Goal: Transaction & Acquisition: Book appointment/travel/reservation

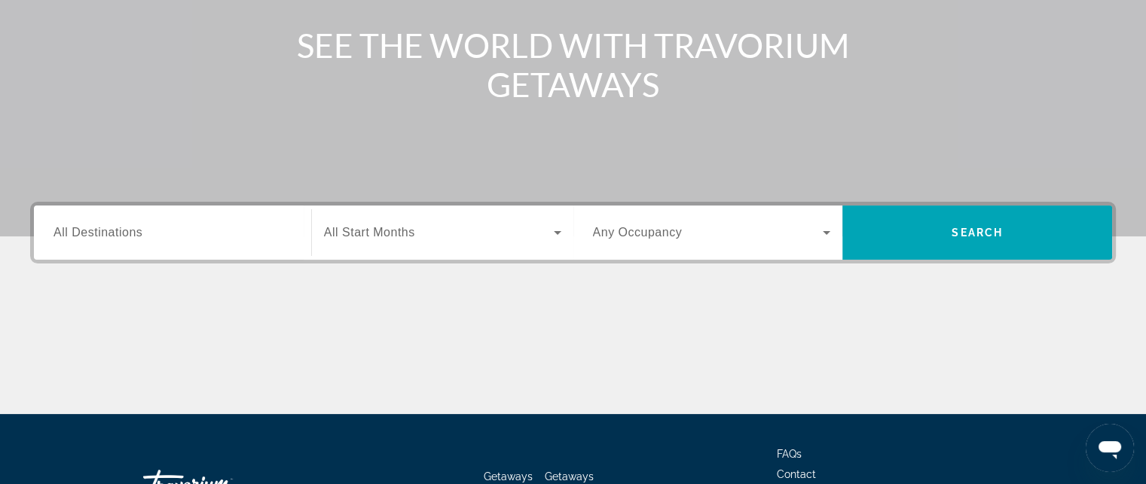
scroll to position [226, 0]
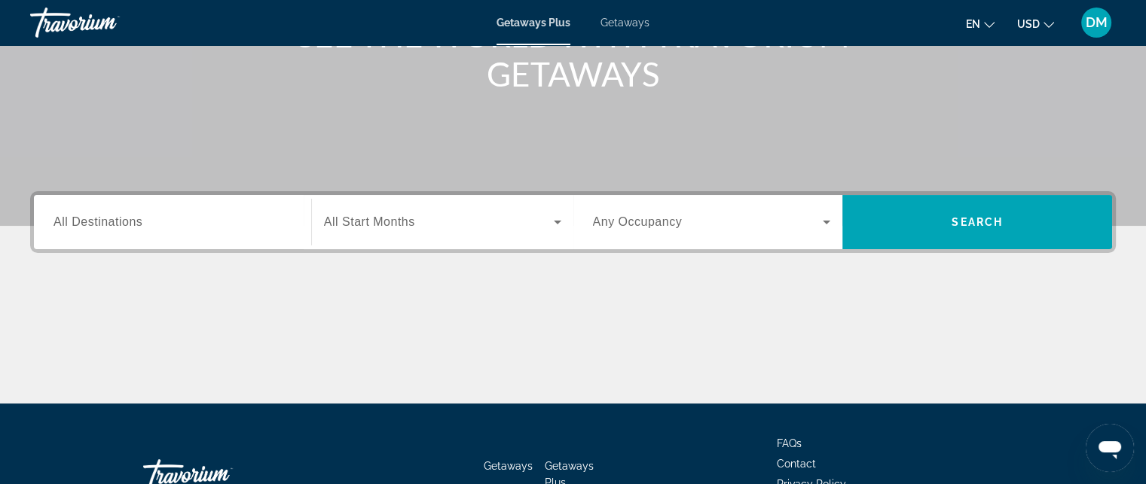
click at [127, 222] on span "All Destinations" at bounding box center [97, 221] width 89 height 13
click at [127, 222] on input "Destination All Destinations" at bounding box center [172, 223] width 238 height 18
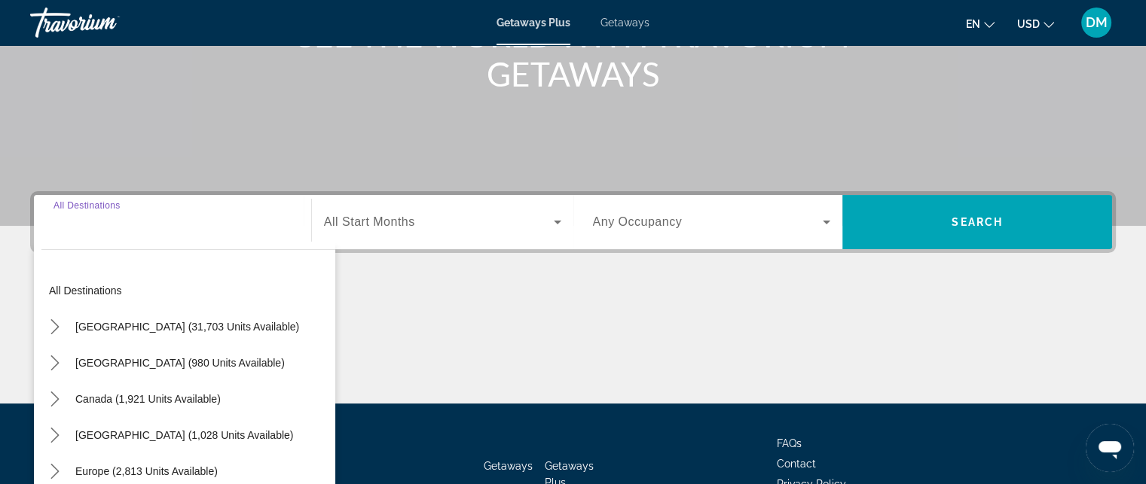
scroll to position [329, 0]
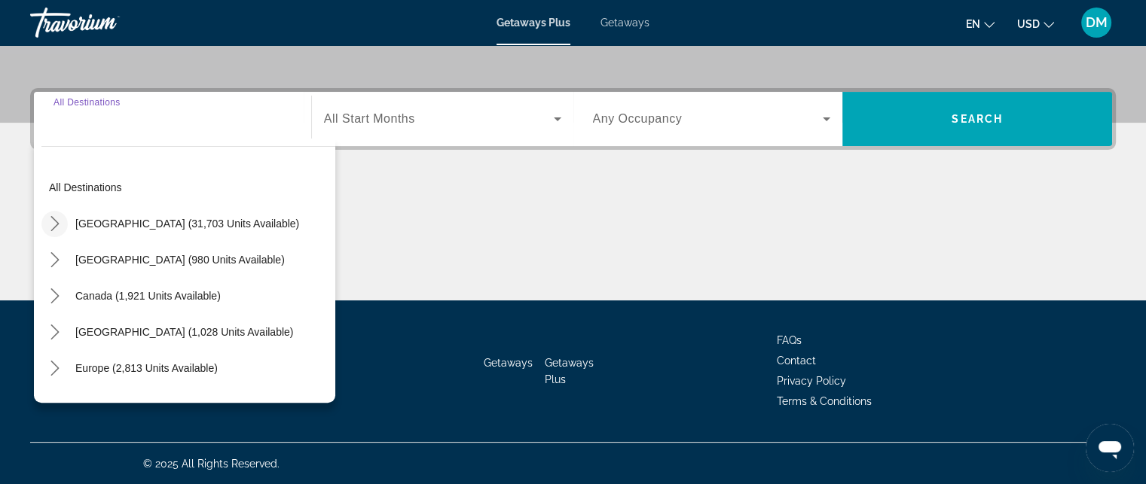
click at [50, 225] on icon "Toggle United States (31,703 units available) submenu" at bounding box center [54, 223] width 15 height 15
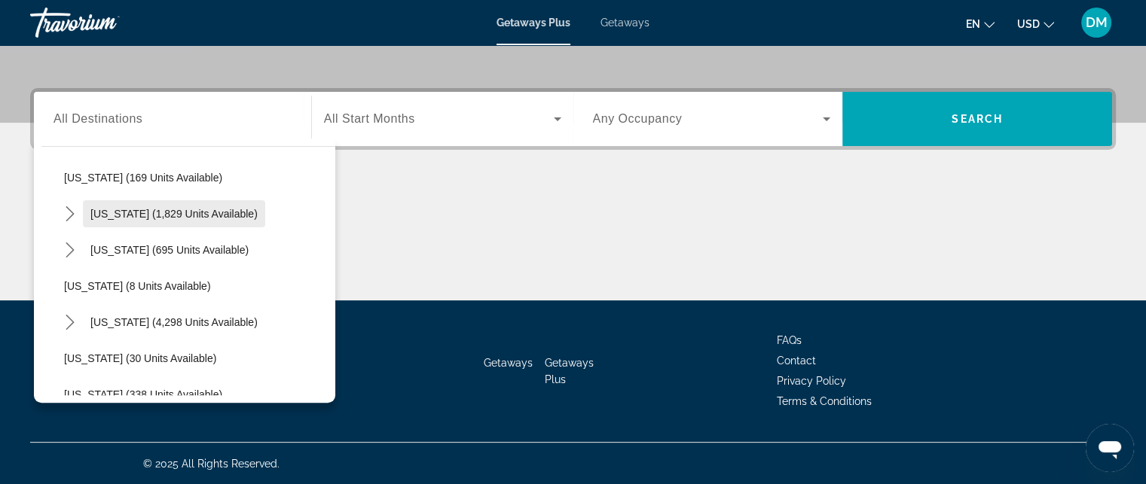
scroll to position [194, 0]
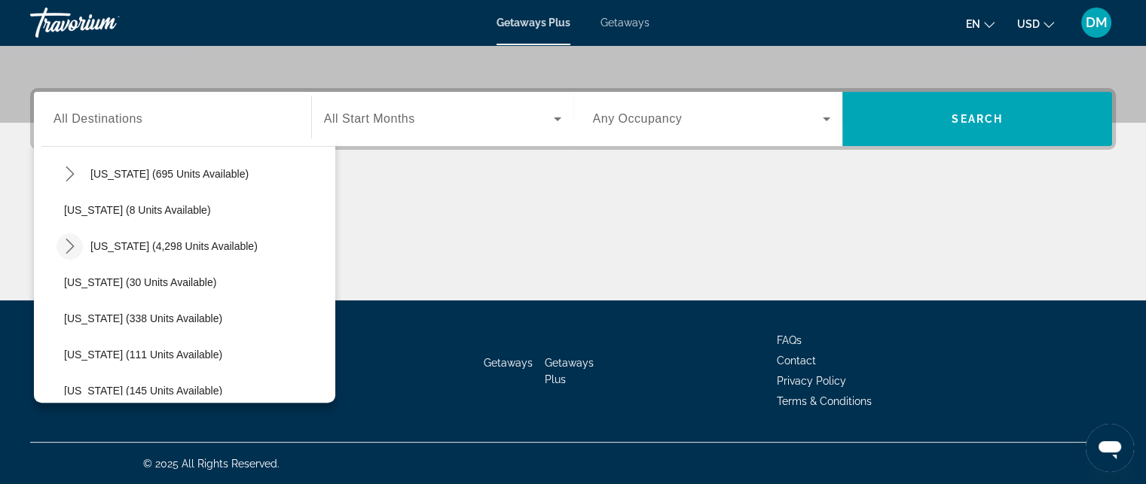
click at [75, 246] on icon "Toggle Florida (4,298 units available) submenu" at bounding box center [70, 246] width 15 height 15
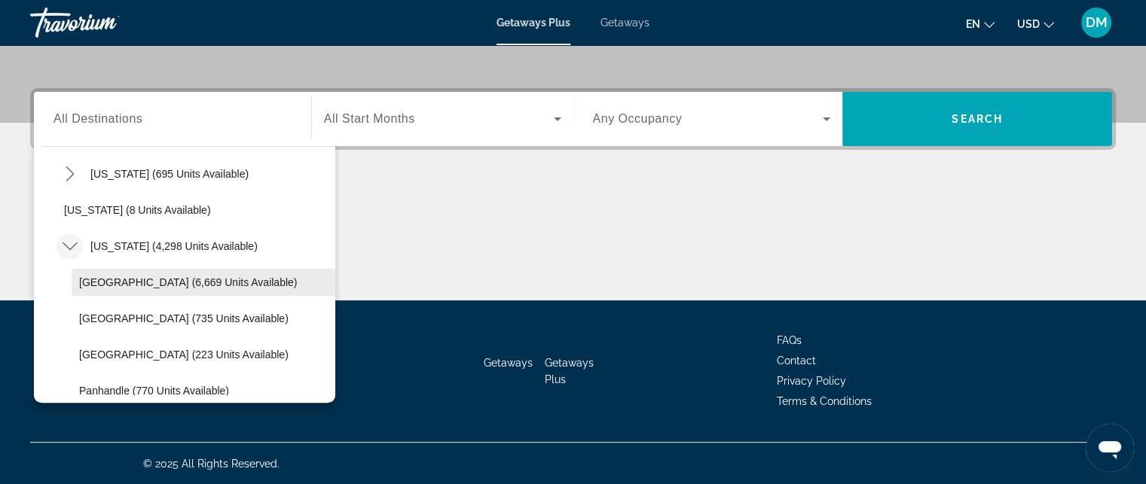
click at [93, 276] on span "[GEOGRAPHIC_DATA] (6,669 units available)" at bounding box center [188, 282] width 218 height 12
type input "**********"
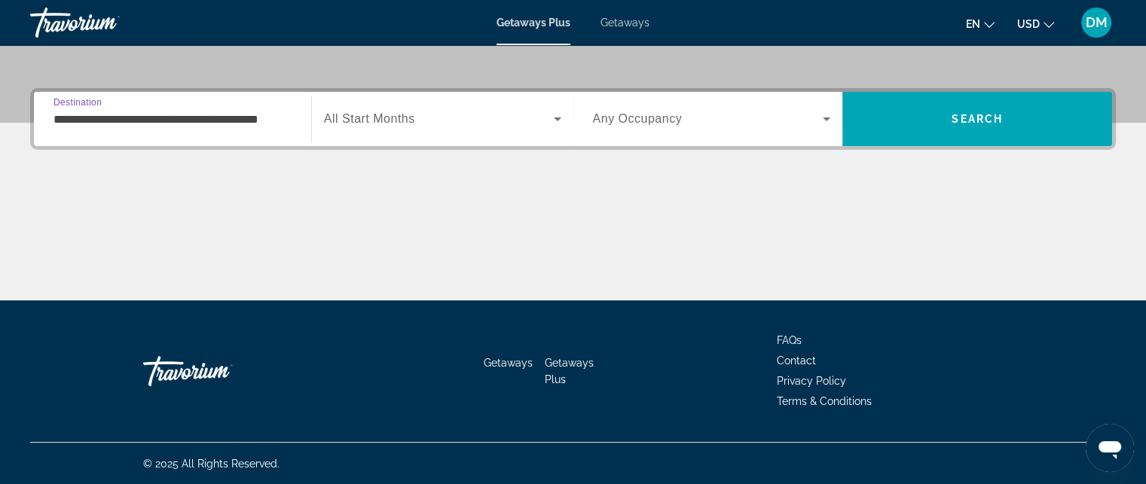
click at [540, 114] on span "Search widget" at bounding box center [439, 119] width 230 height 18
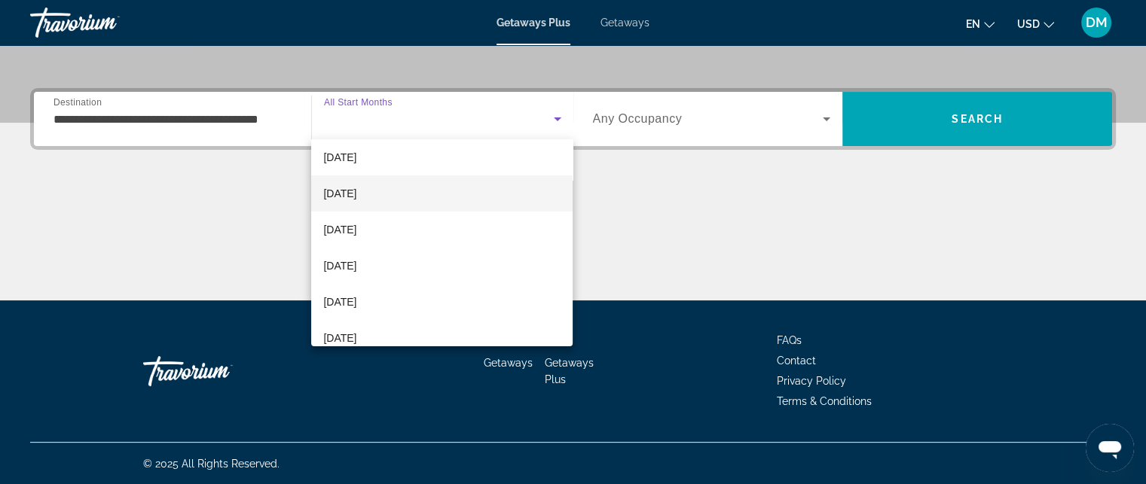
scroll to position [75, 0]
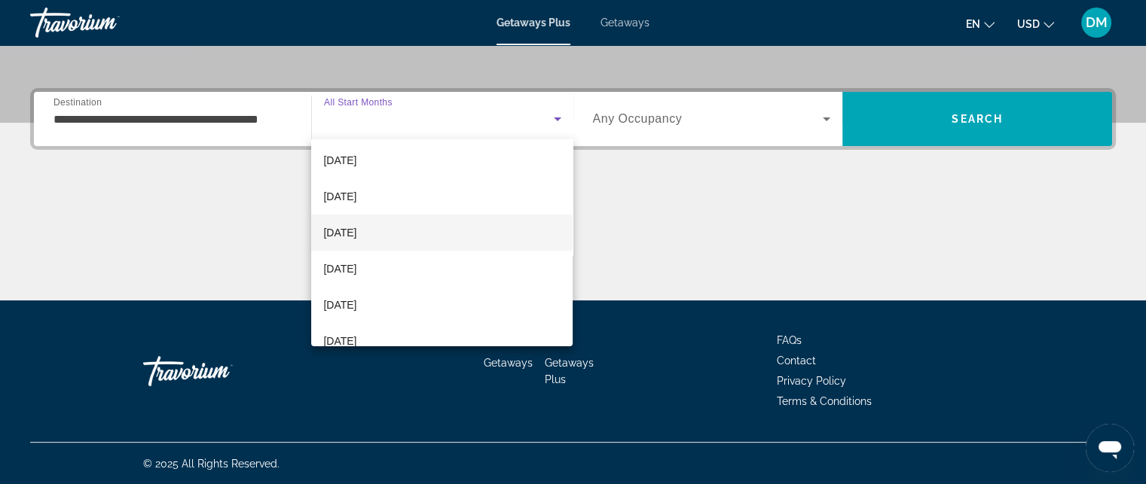
click at [356, 234] on span "[DATE]" at bounding box center [339, 233] width 33 height 18
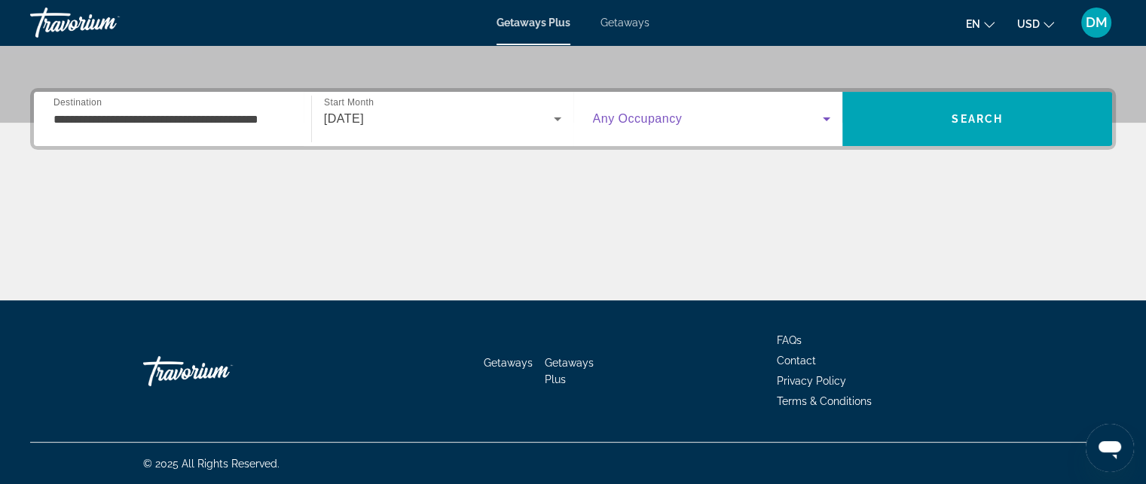
click at [819, 121] on icon "Search widget" at bounding box center [826, 119] width 18 height 18
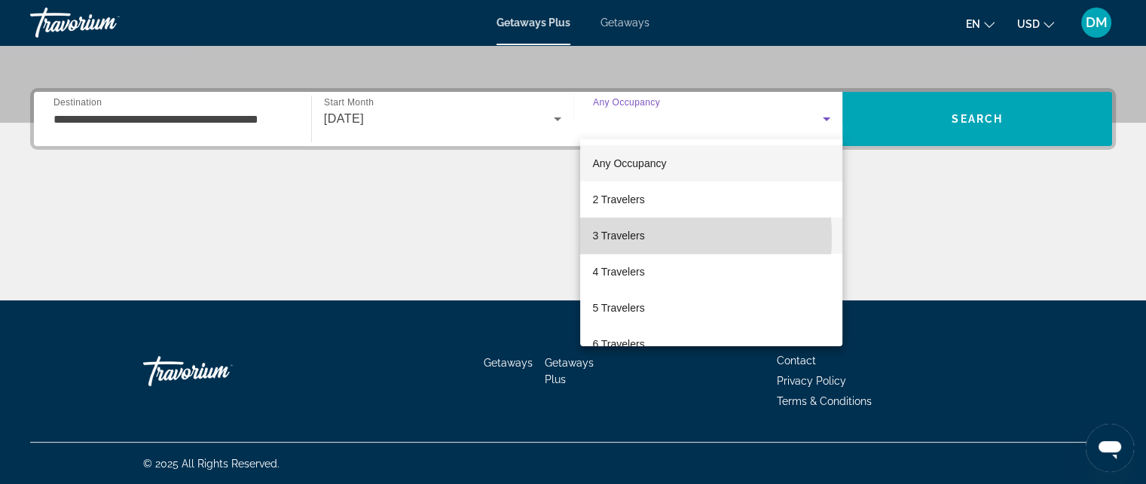
click at [601, 237] on span "3 Travelers" at bounding box center [618, 236] width 52 height 18
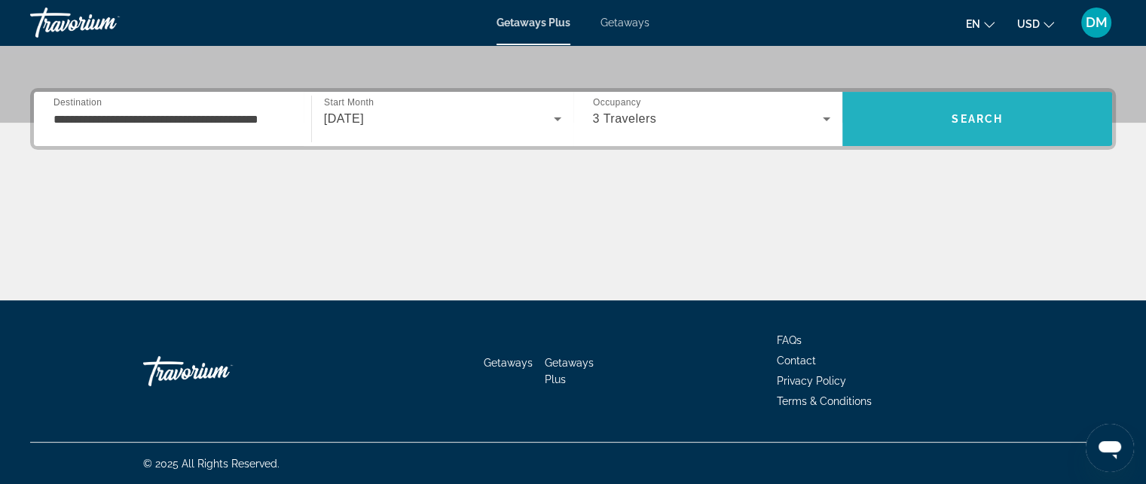
click at [944, 121] on span "Search" at bounding box center [977, 119] width 270 height 36
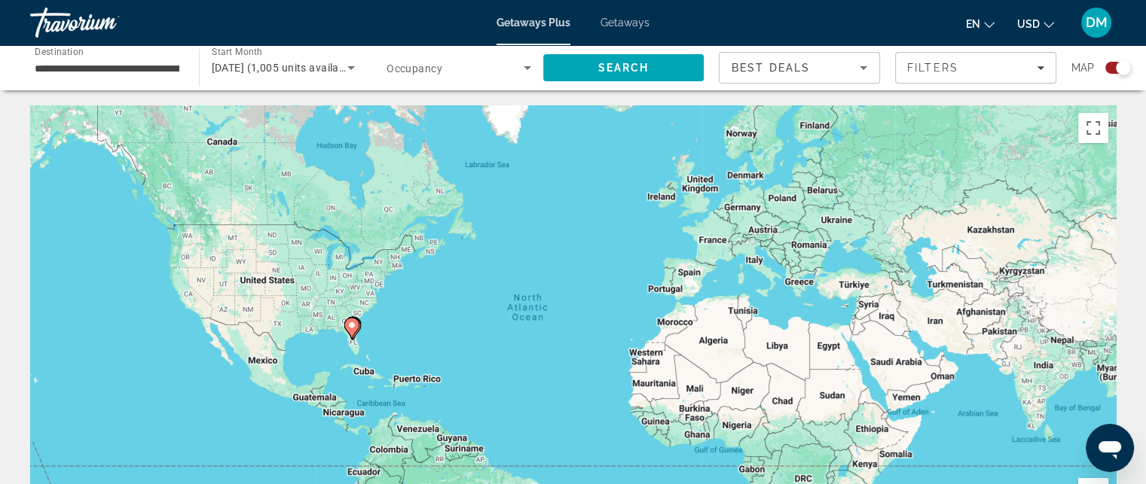
click at [490, 60] on span "Search widget" at bounding box center [454, 68] width 137 height 18
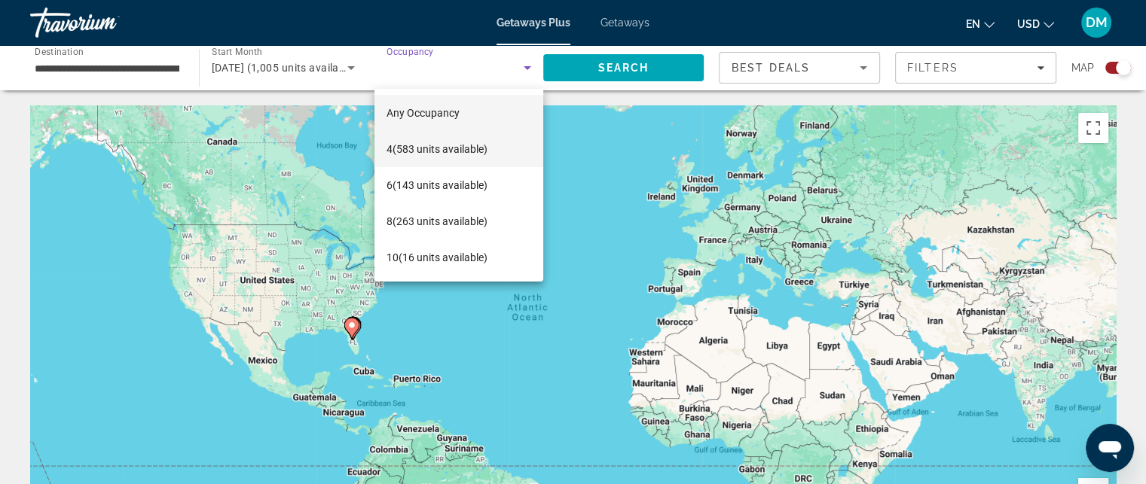
click at [437, 157] on span "4 (583 units available)" at bounding box center [436, 149] width 101 height 18
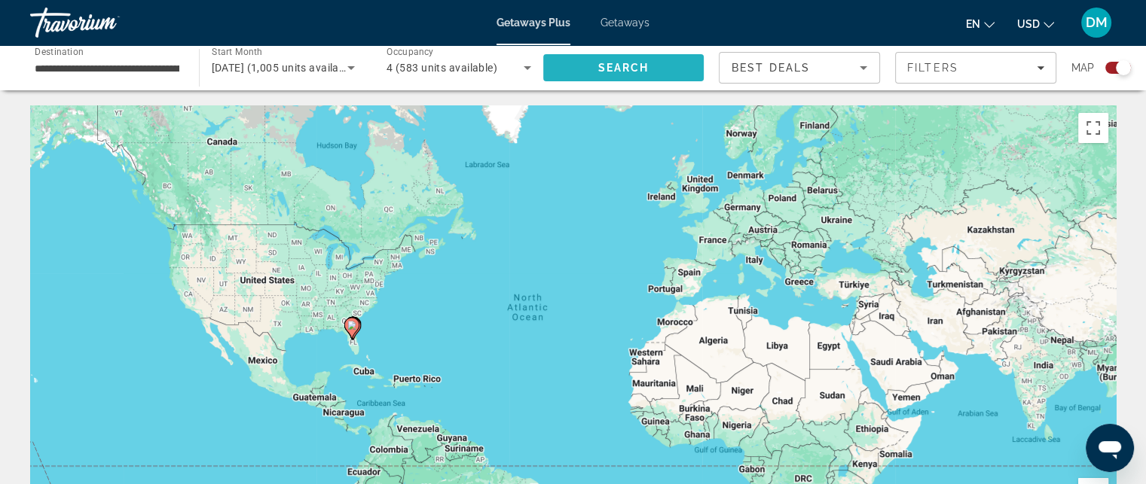
click at [594, 72] on span "Search" at bounding box center [623, 68] width 161 height 36
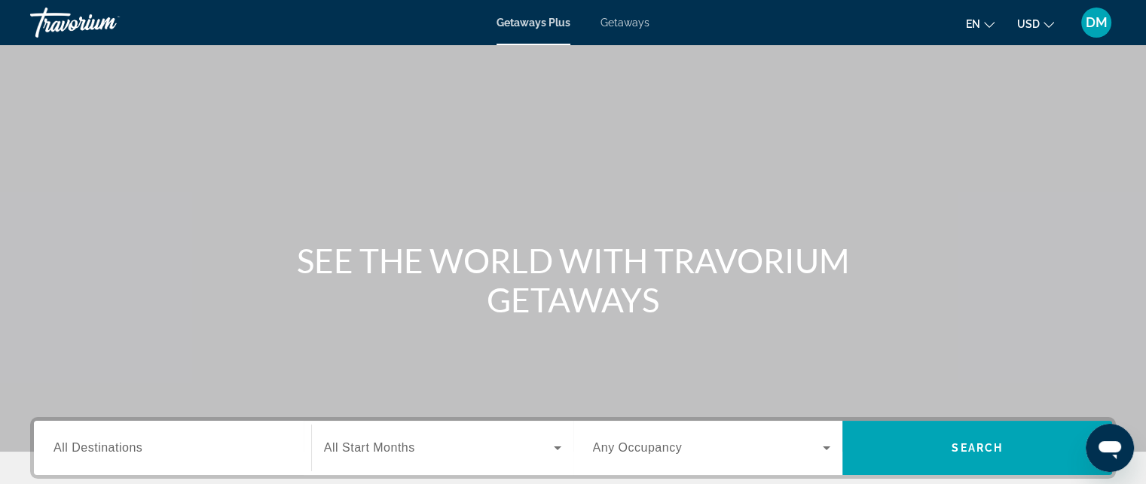
click at [633, 23] on span "Getaways" at bounding box center [624, 23] width 49 height 12
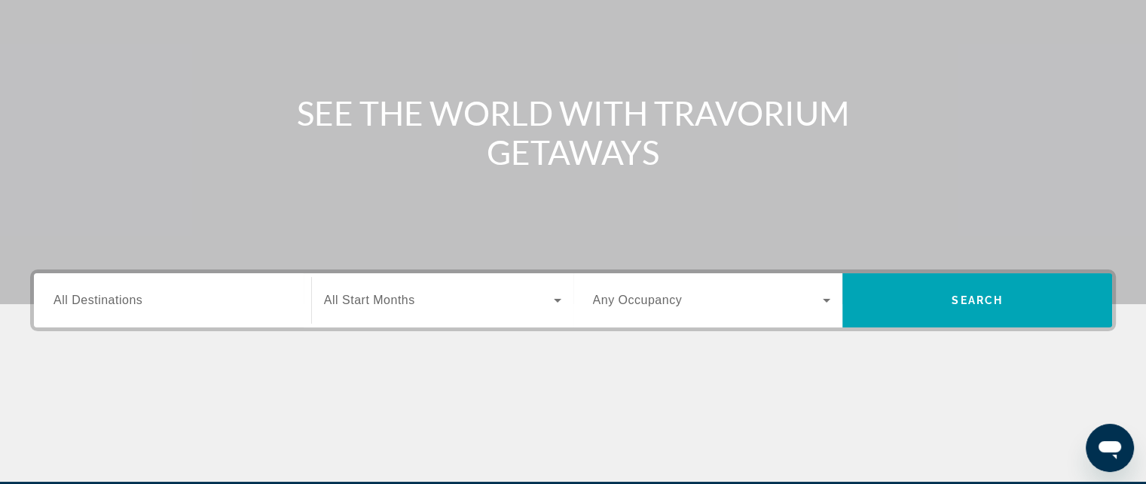
scroll to position [151, 0]
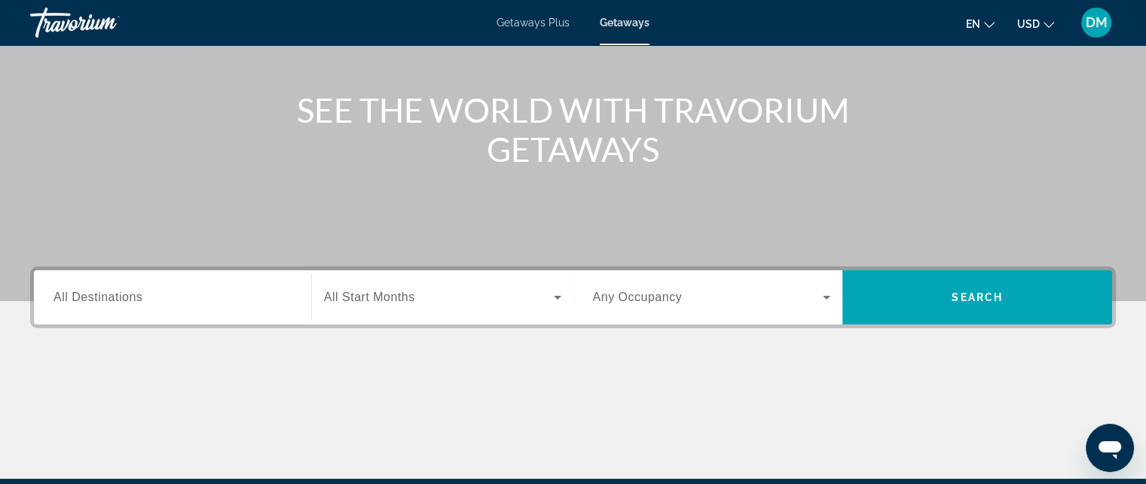
click at [130, 306] on input "Destination All Destinations" at bounding box center [172, 298] width 238 height 18
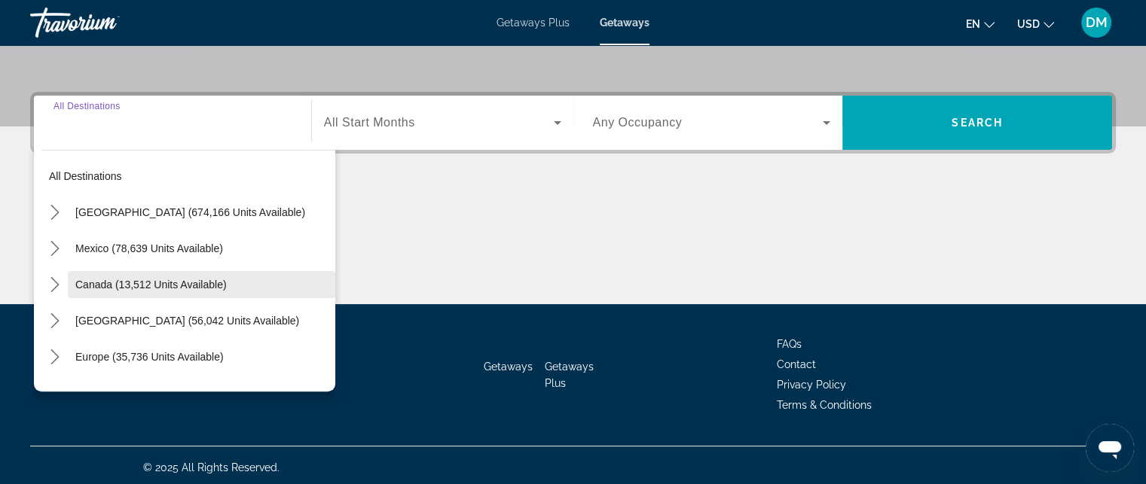
scroll to position [329, 0]
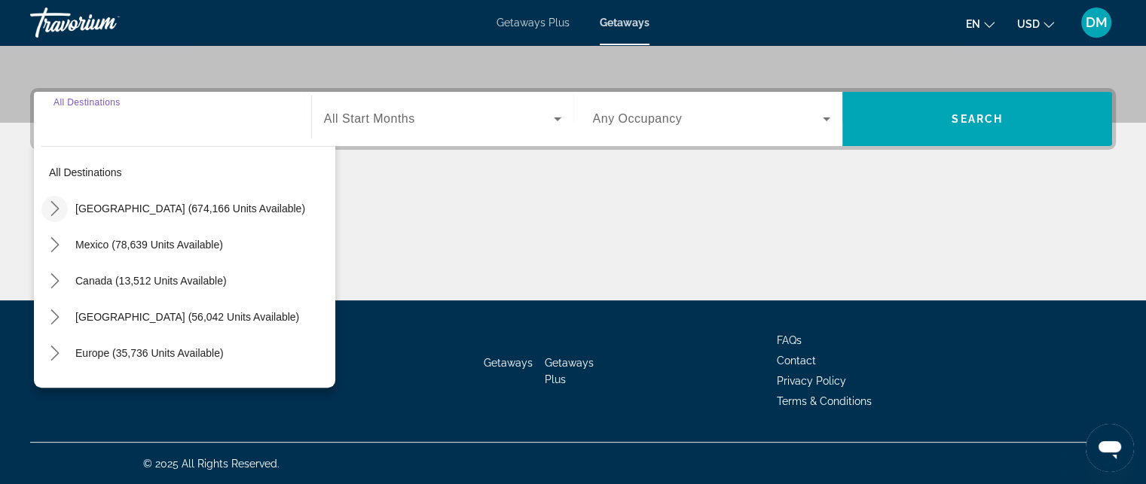
click at [60, 205] on icon "Toggle United States (674,166 units available) submenu" at bounding box center [54, 208] width 15 height 15
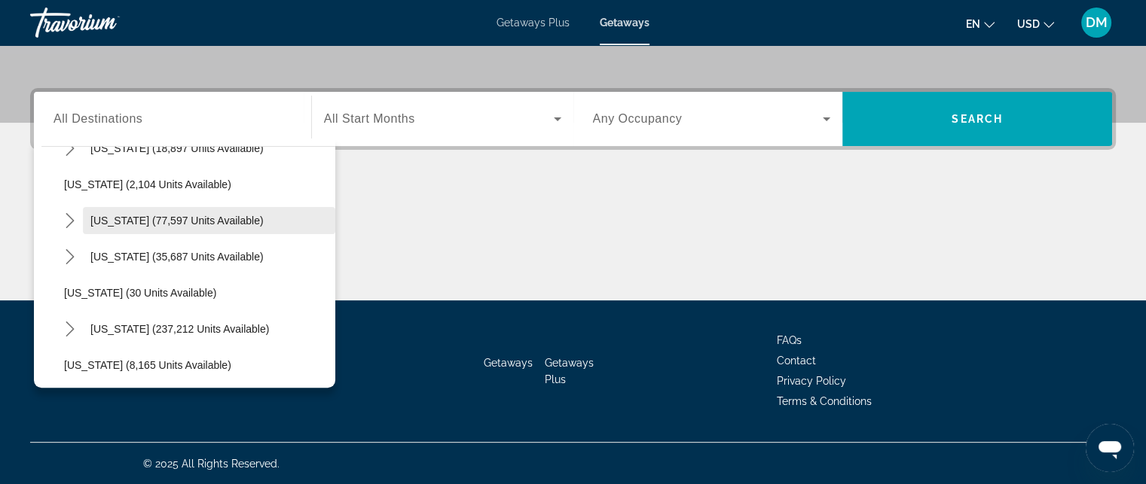
scroll to position [194, 0]
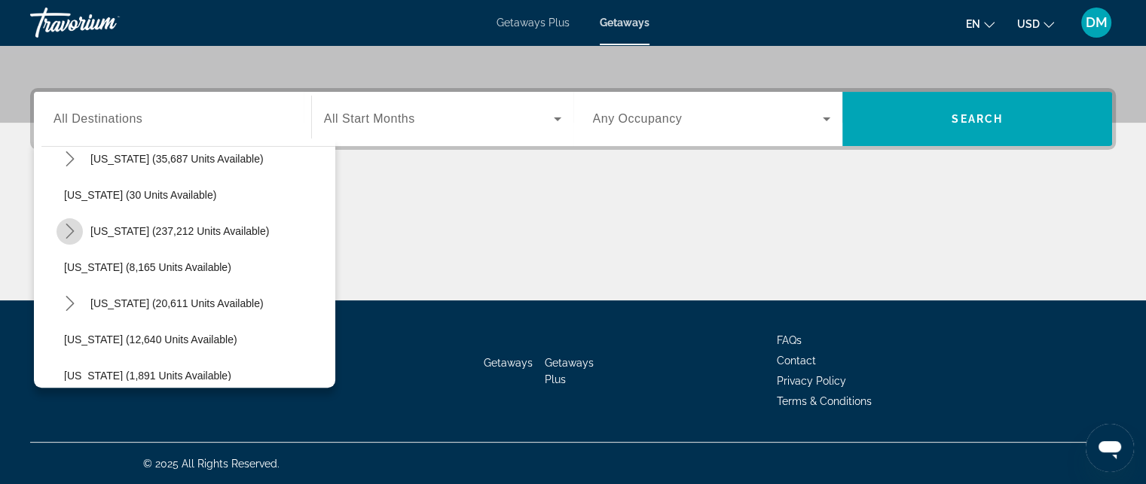
click at [75, 230] on icon "Toggle Florida (237,212 units available) submenu" at bounding box center [70, 231] width 15 height 15
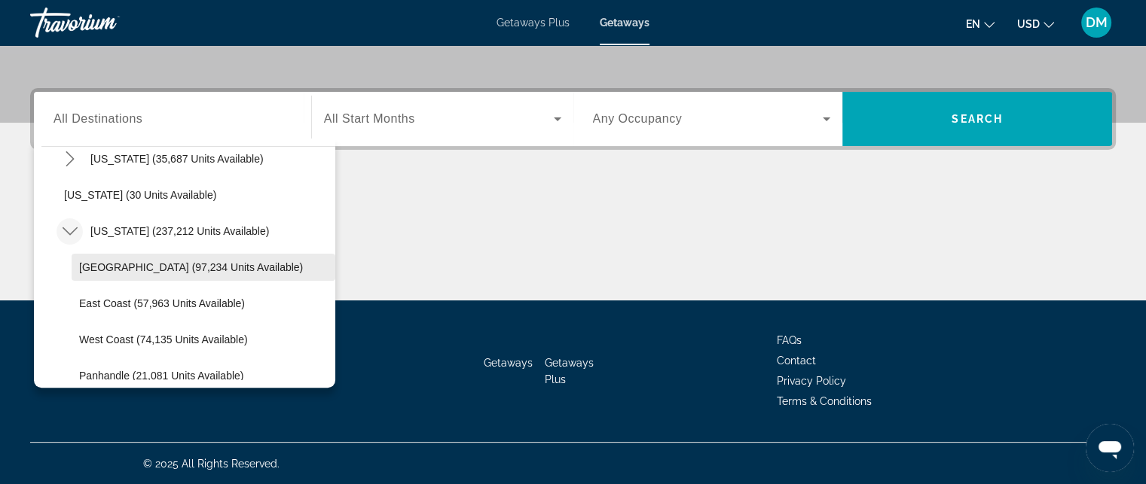
click at [255, 271] on span "Orlando & Disney Area (97,234 units available)" at bounding box center [191, 267] width 224 height 12
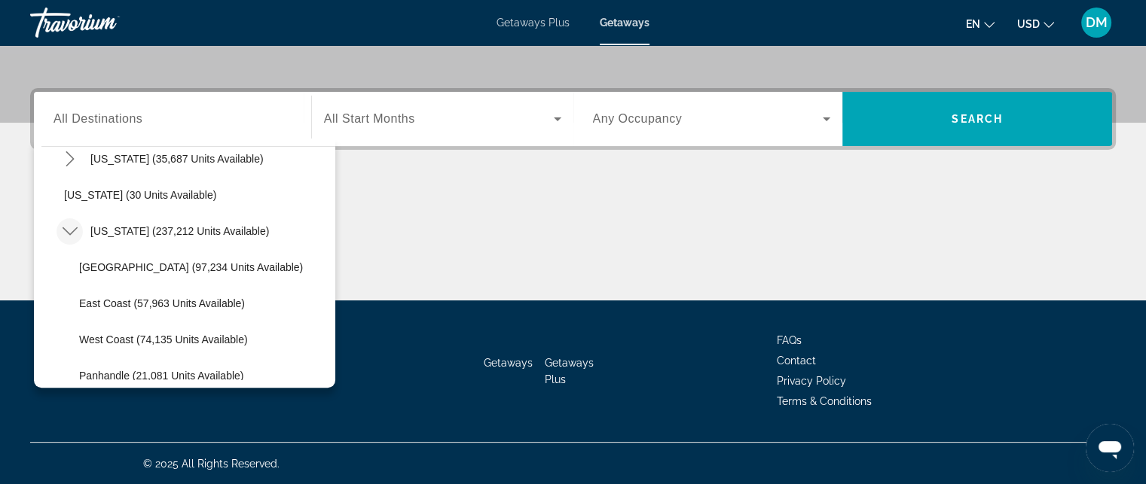
type input "**********"
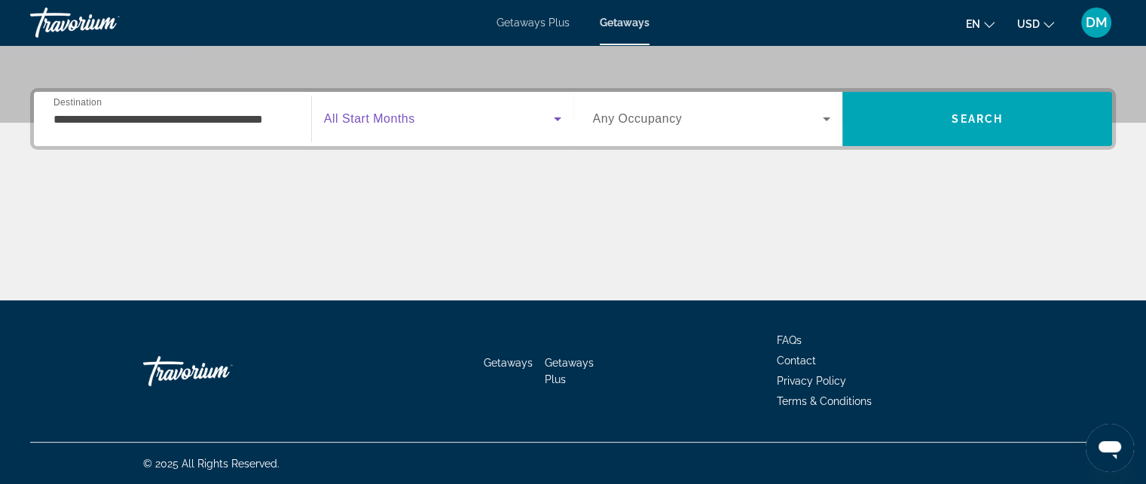
click at [505, 121] on span "Search widget" at bounding box center [439, 119] width 230 height 18
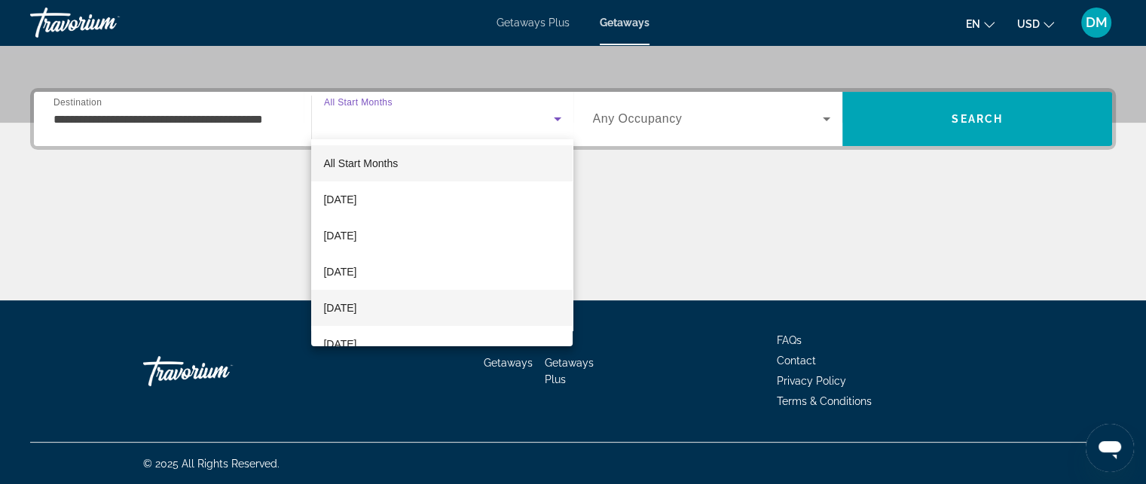
click at [356, 301] on span "[DATE]" at bounding box center [339, 308] width 33 height 18
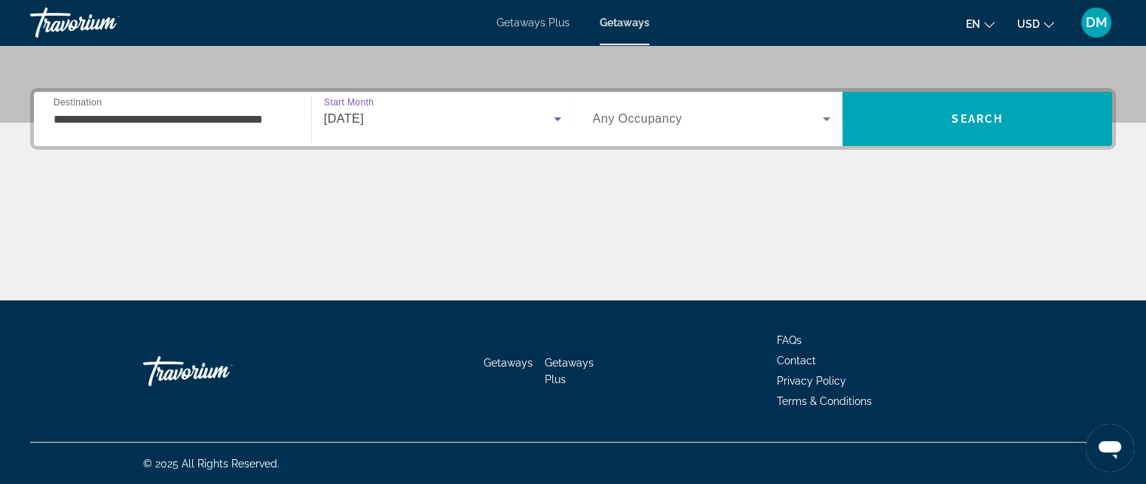
click at [725, 110] on span "Search widget" at bounding box center [708, 119] width 230 height 18
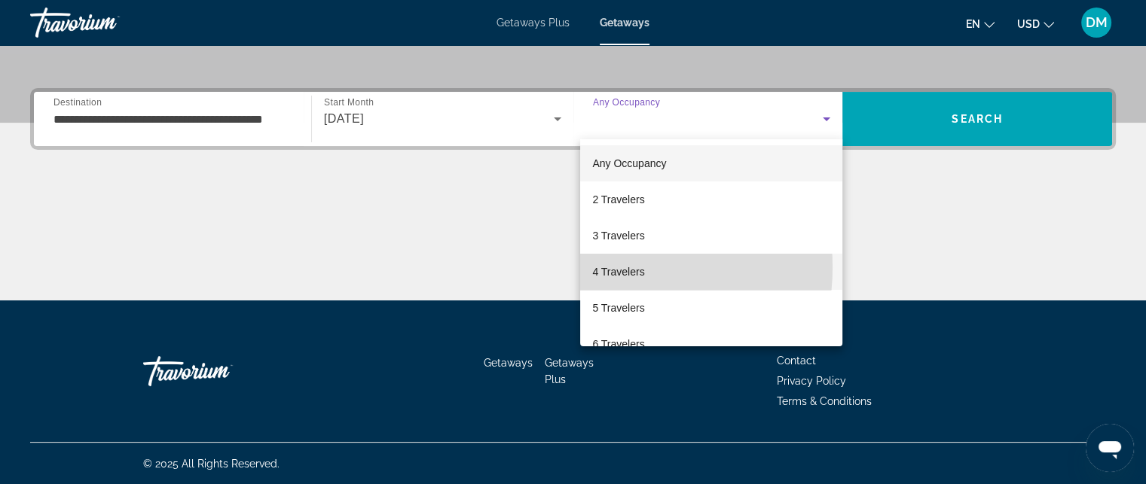
click at [609, 267] on span "4 Travelers" at bounding box center [618, 272] width 52 height 18
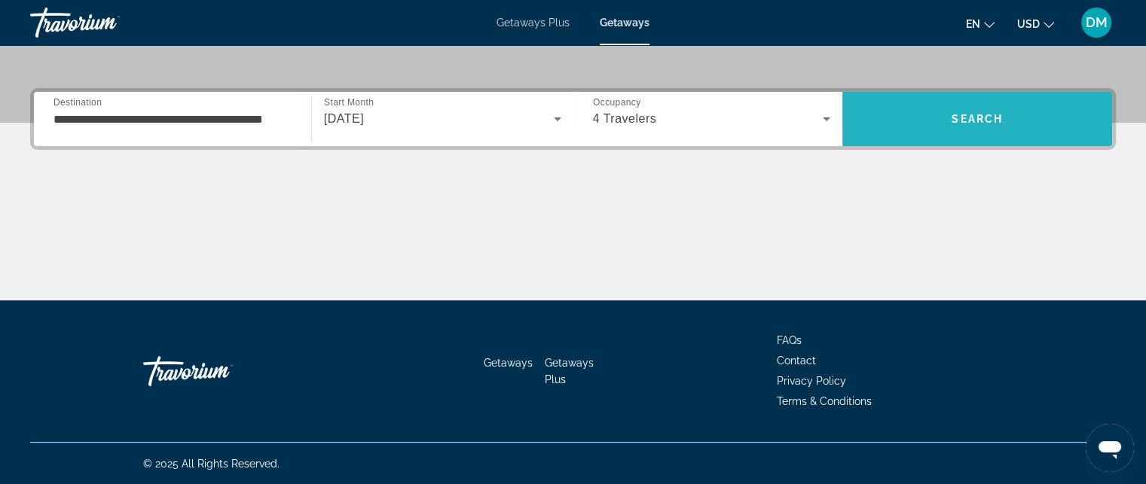
click at [932, 116] on span "Search" at bounding box center [977, 119] width 270 height 36
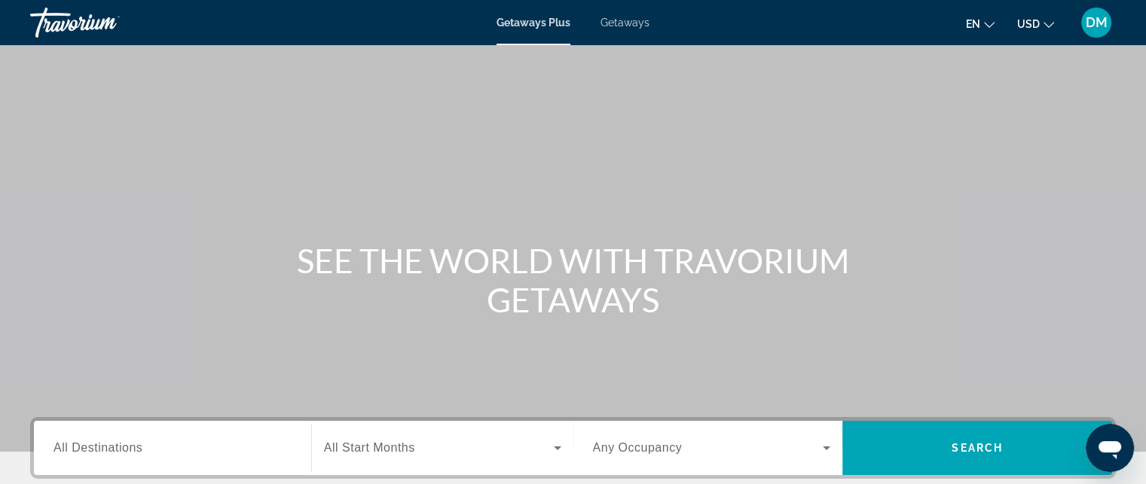
click at [622, 20] on span "Getaways" at bounding box center [624, 23] width 49 height 12
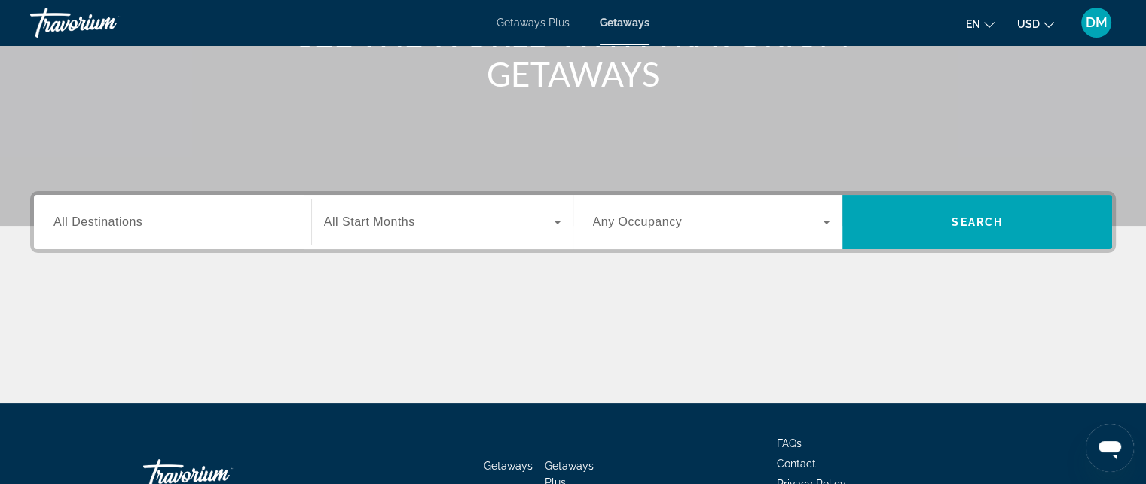
click at [73, 225] on span "All Destinations" at bounding box center [97, 221] width 89 height 13
click at [73, 225] on input "Destination All Destinations" at bounding box center [172, 223] width 238 height 18
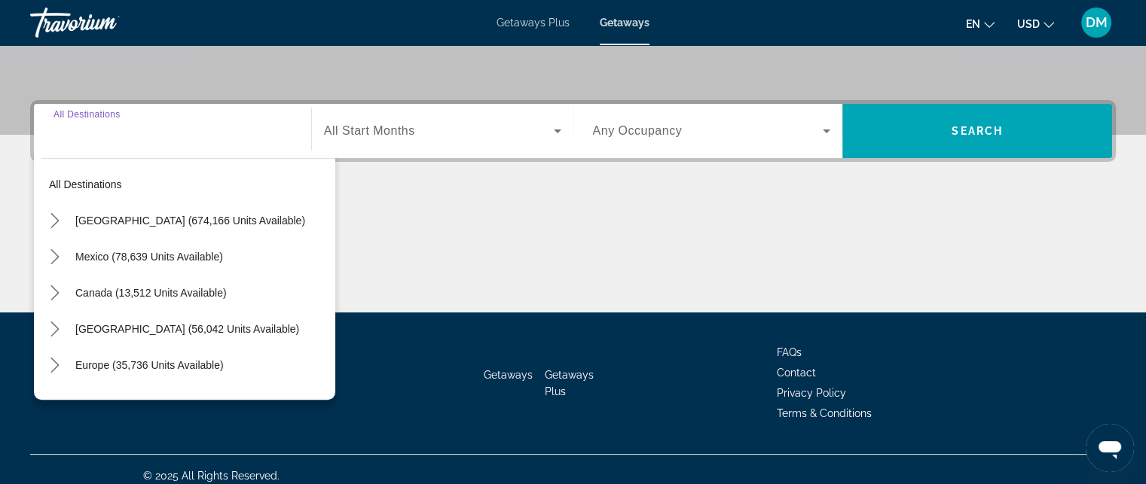
scroll to position [329, 0]
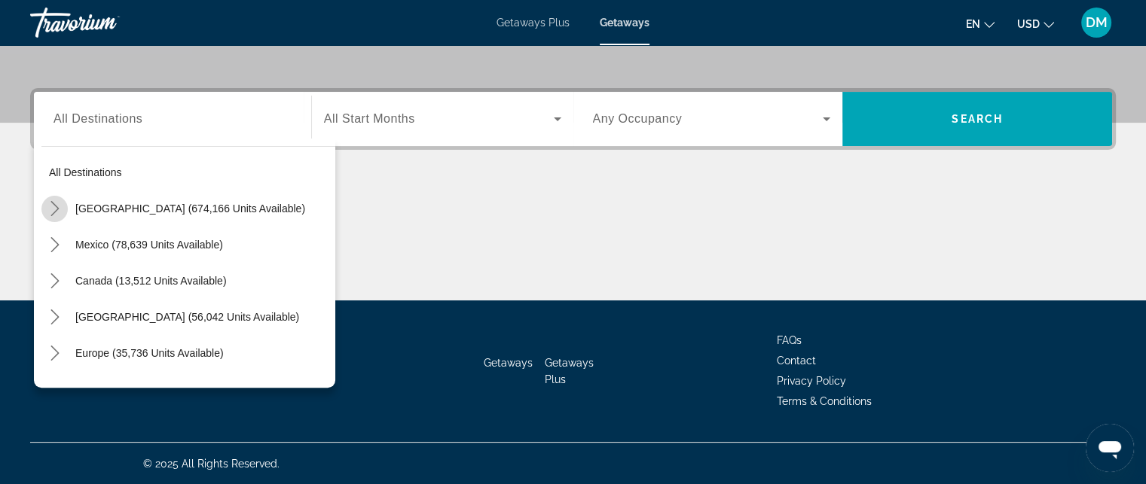
click at [61, 211] on icon "Toggle United States (674,166 units available) submenu" at bounding box center [54, 208] width 15 height 15
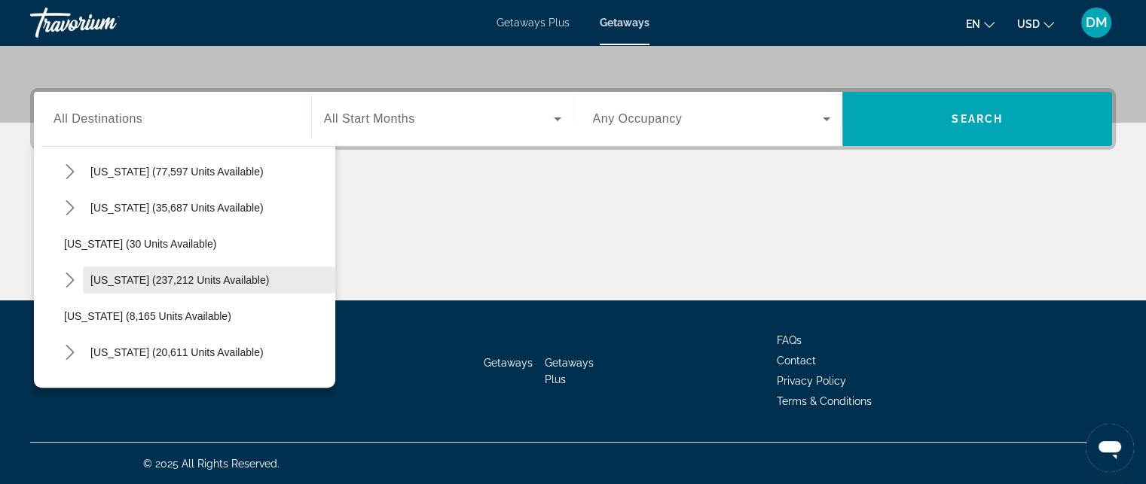
scroll to position [194, 0]
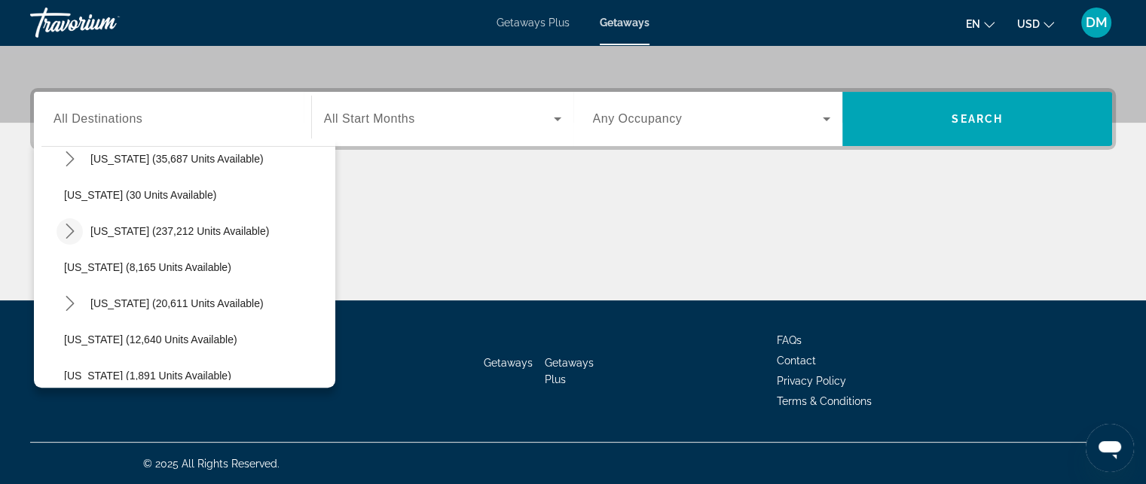
click at [60, 228] on mat-icon "Toggle Florida (237,212 units available) submenu" at bounding box center [69, 231] width 26 height 26
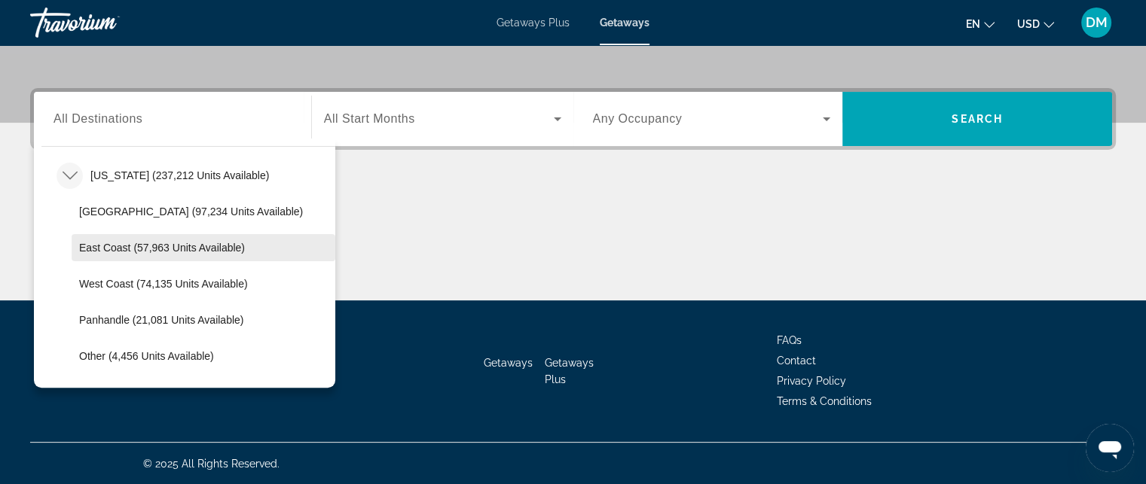
scroll to position [270, 0]
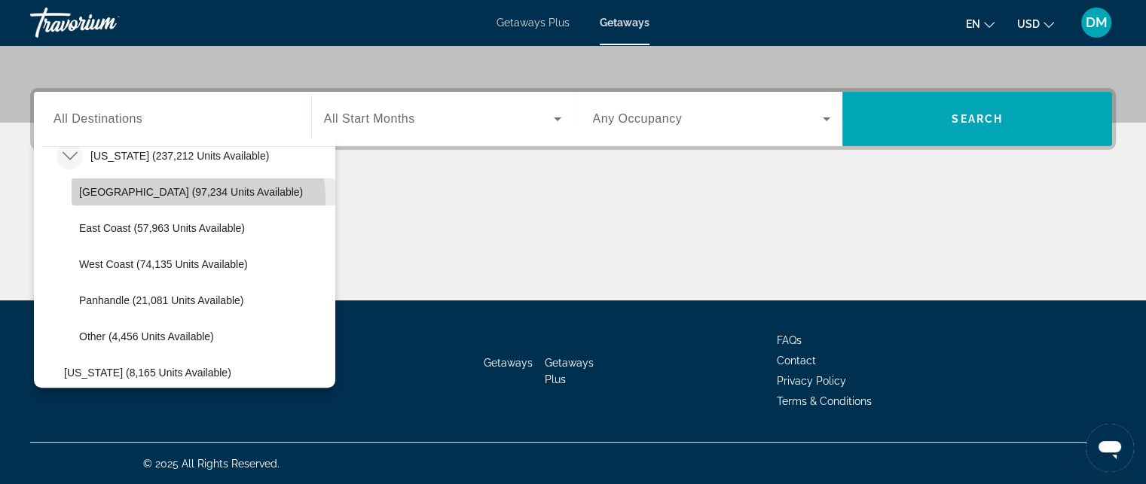
click at [185, 200] on span "Select destination: Orlando & Disney Area (97,234 units available)" at bounding box center [204, 192] width 264 height 36
type input "**********"
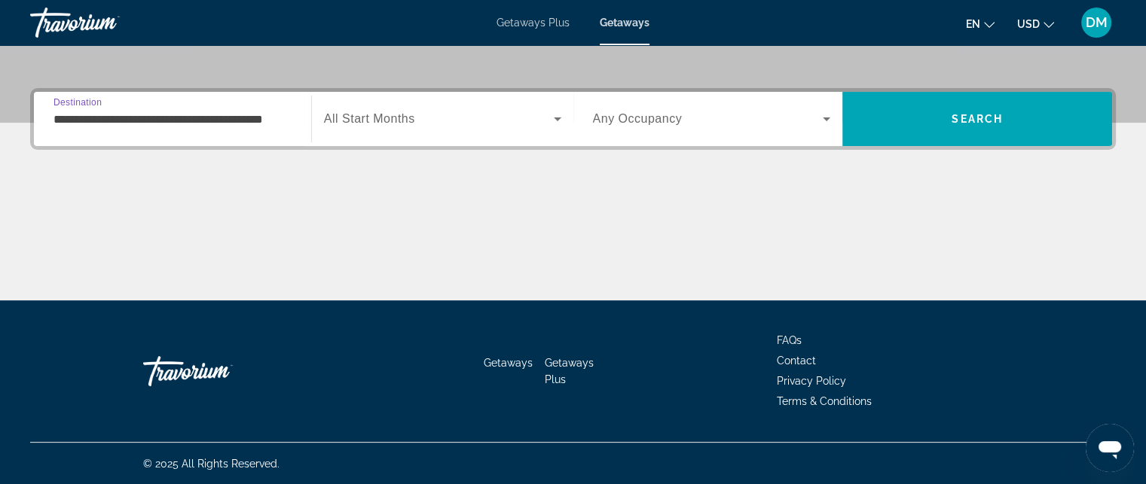
click at [459, 121] on span "Search widget" at bounding box center [439, 119] width 230 height 18
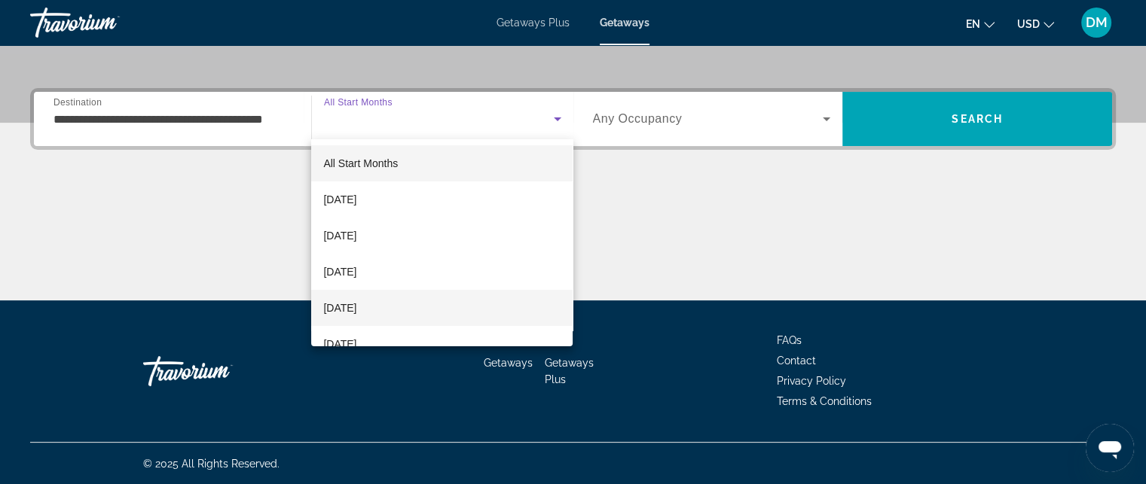
click at [356, 307] on span "[DATE]" at bounding box center [339, 308] width 33 height 18
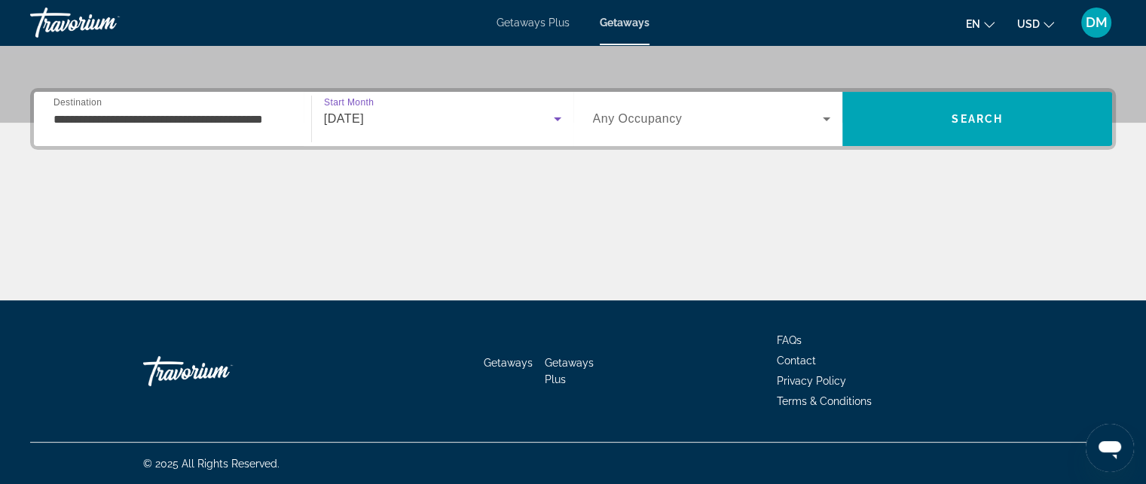
click at [713, 118] on span "Search widget" at bounding box center [708, 119] width 230 height 18
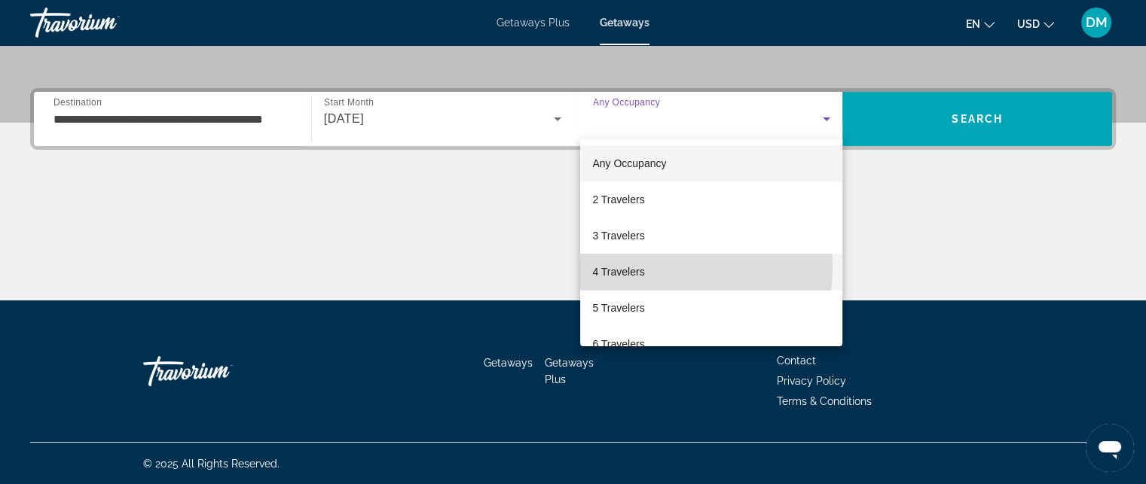
click at [654, 267] on mat-option "4 Travelers" at bounding box center [711, 272] width 262 height 36
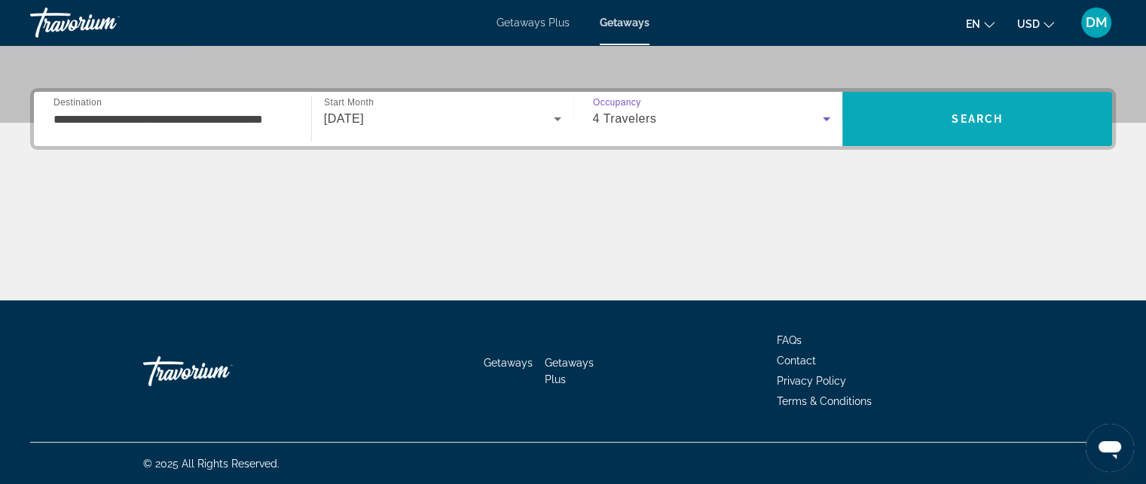
click at [912, 114] on span "Search" at bounding box center [977, 119] width 270 height 36
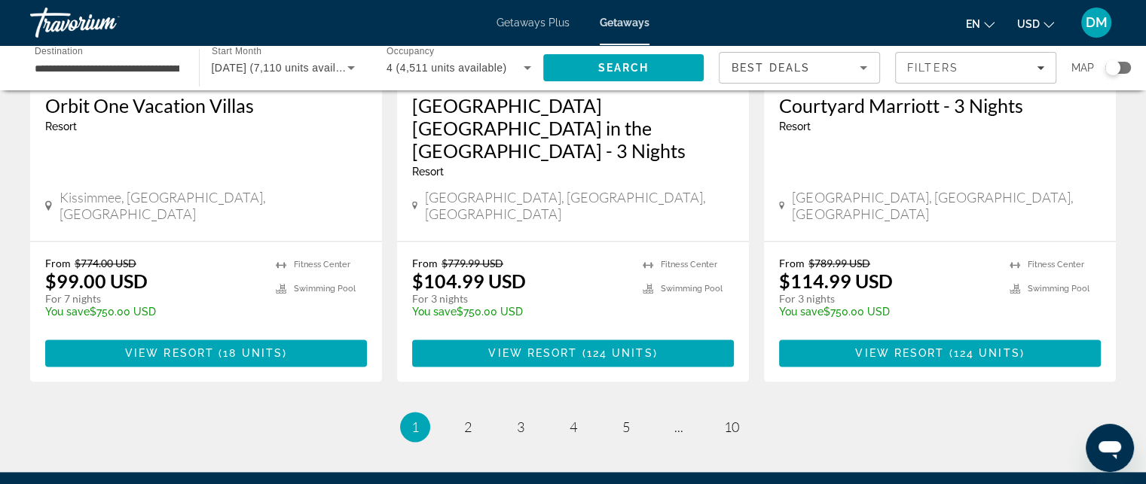
scroll to position [2034, 0]
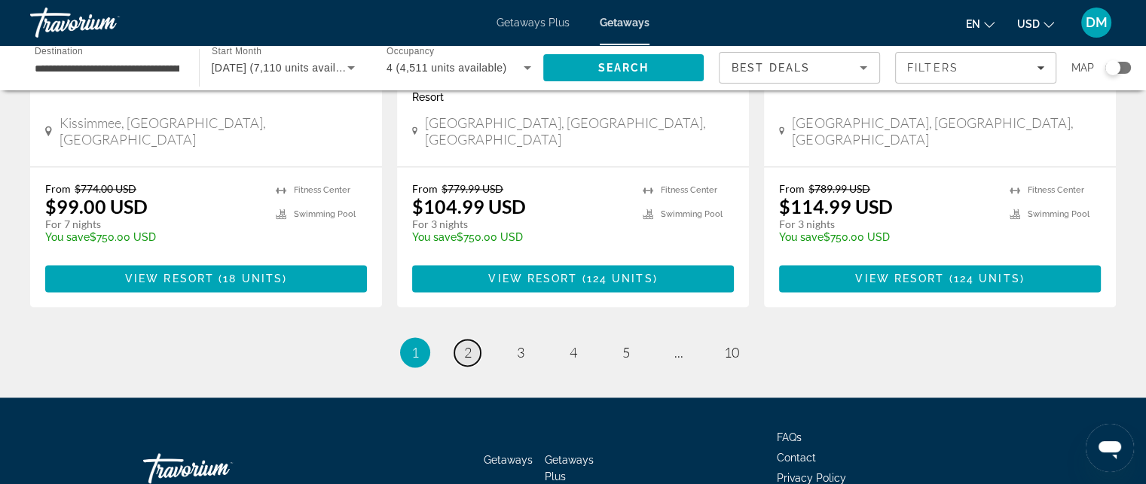
click at [469, 344] on span "2" at bounding box center [468, 352] width 8 height 17
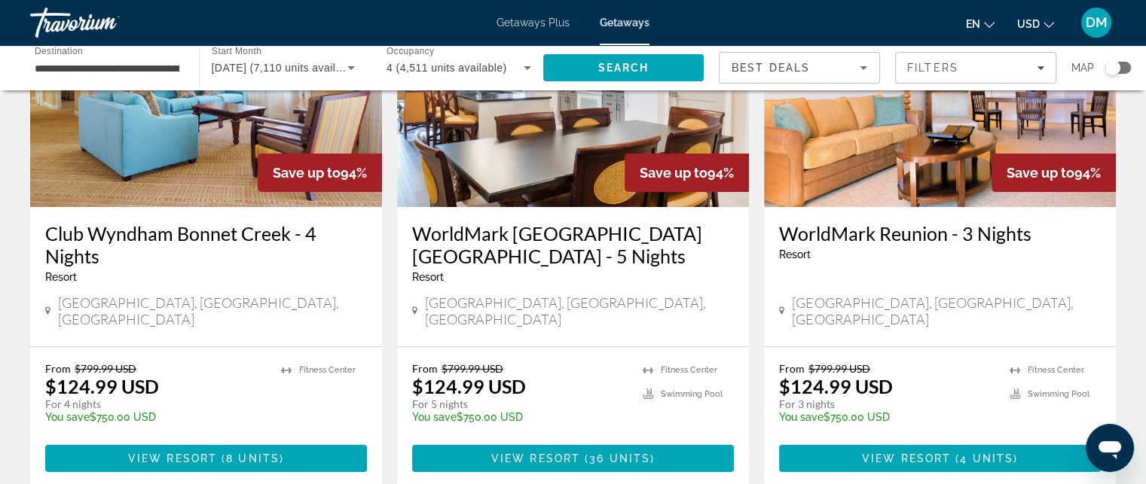
scroll to position [226, 0]
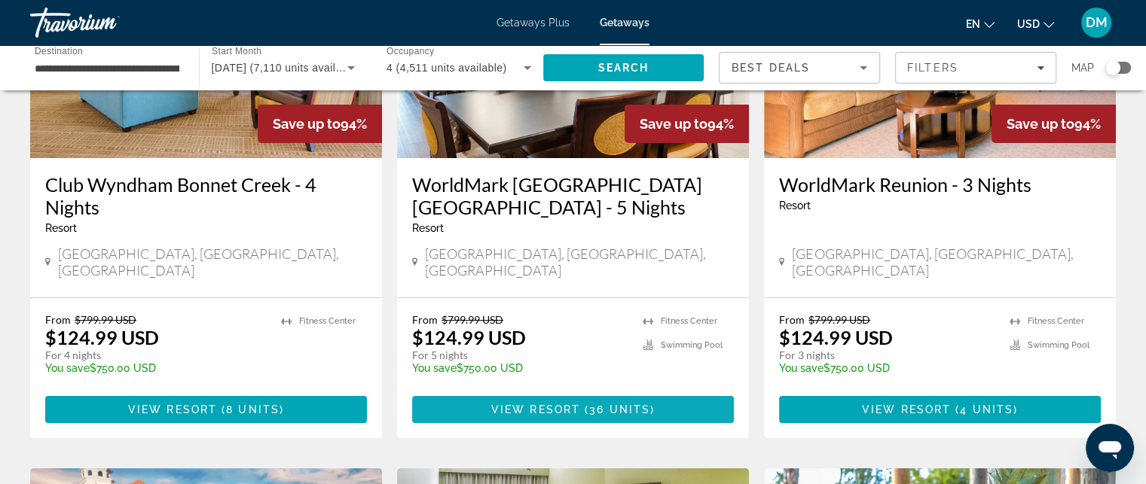
click at [566, 404] on span "View Resort" at bounding box center [535, 410] width 89 height 12
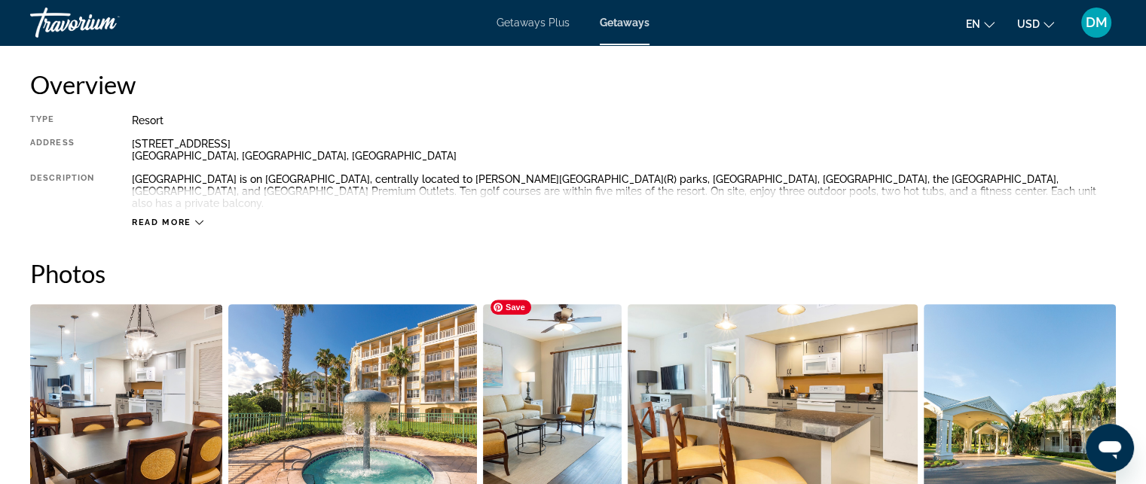
scroll to position [527, 0]
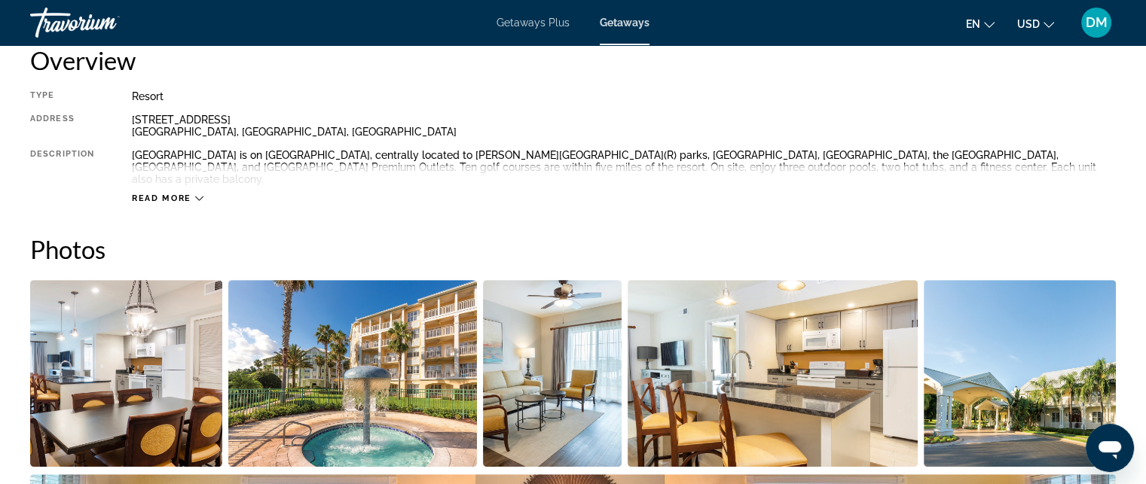
click at [194, 194] on div "Read more" at bounding box center [168, 199] width 72 height 10
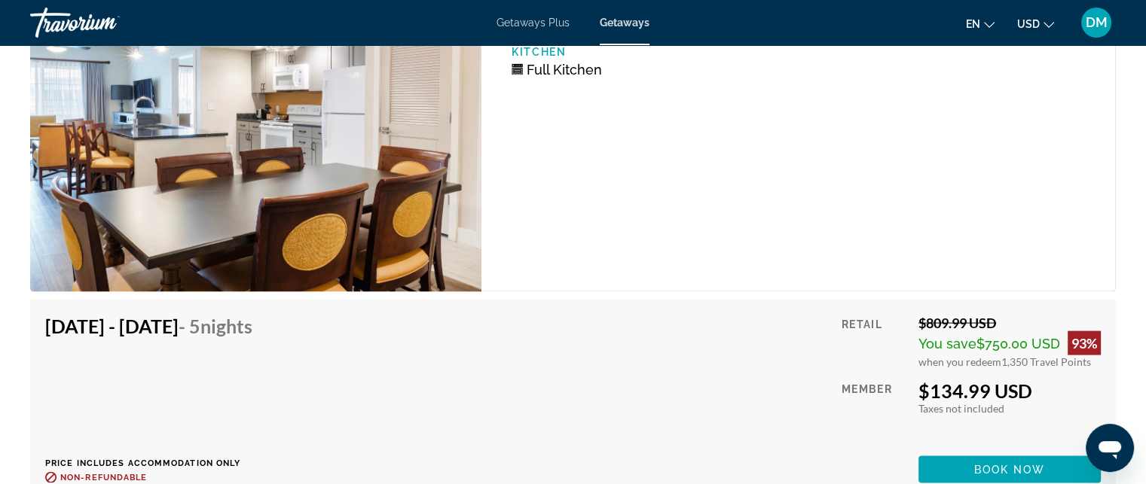
scroll to position [3088, 0]
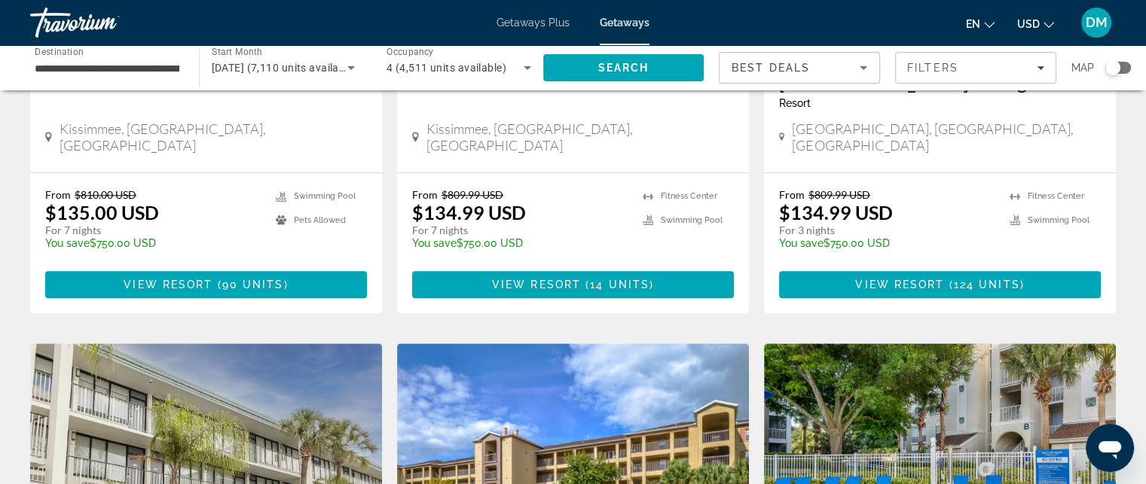
scroll to position [1506, 0]
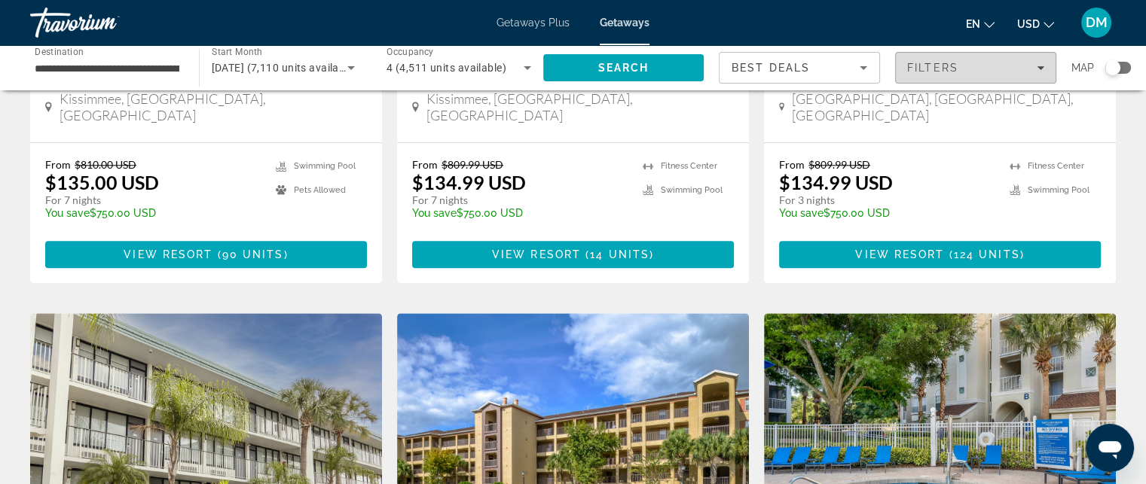
click at [1031, 70] on div "Filters" at bounding box center [975, 68] width 137 height 12
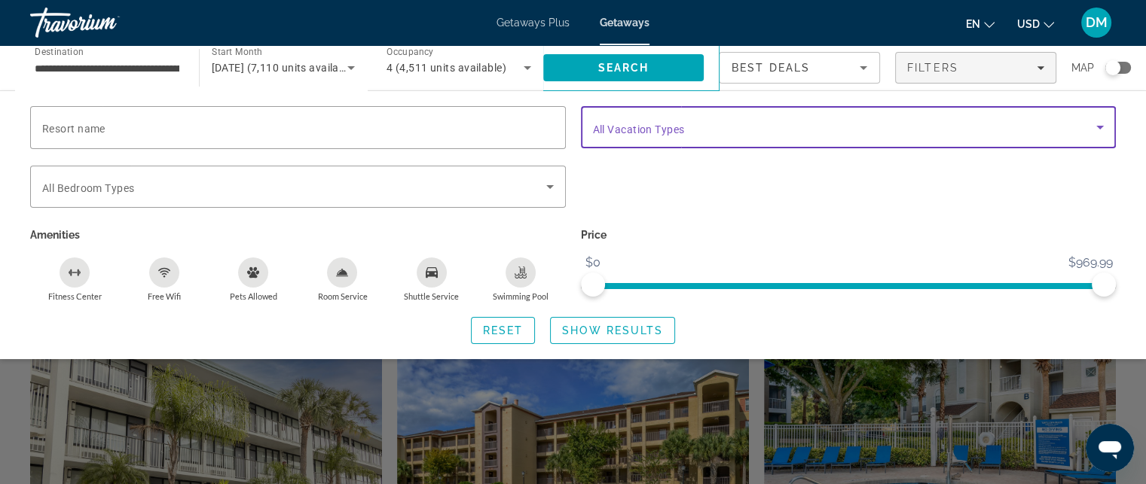
click at [798, 118] on span "Search widget" at bounding box center [845, 127] width 504 height 18
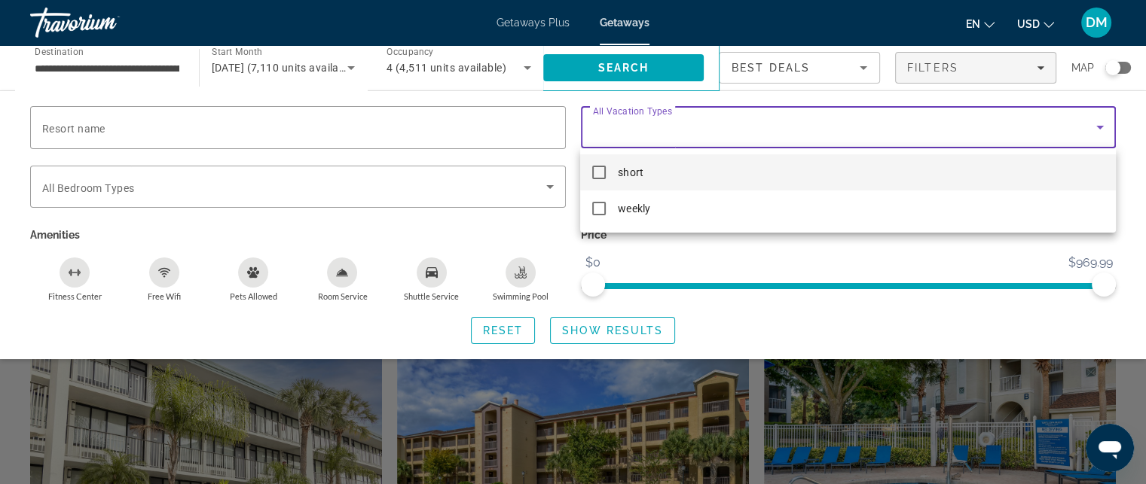
click at [454, 123] on div at bounding box center [573, 242] width 1146 height 484
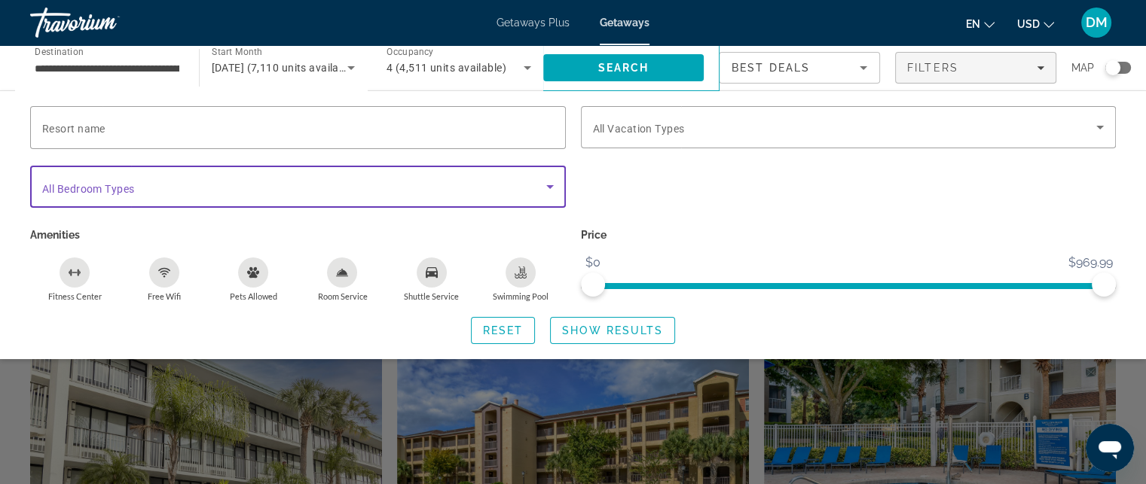
click at [539, 187] on span "Search widget" at bounding box center [294, 187] width 504 height 18
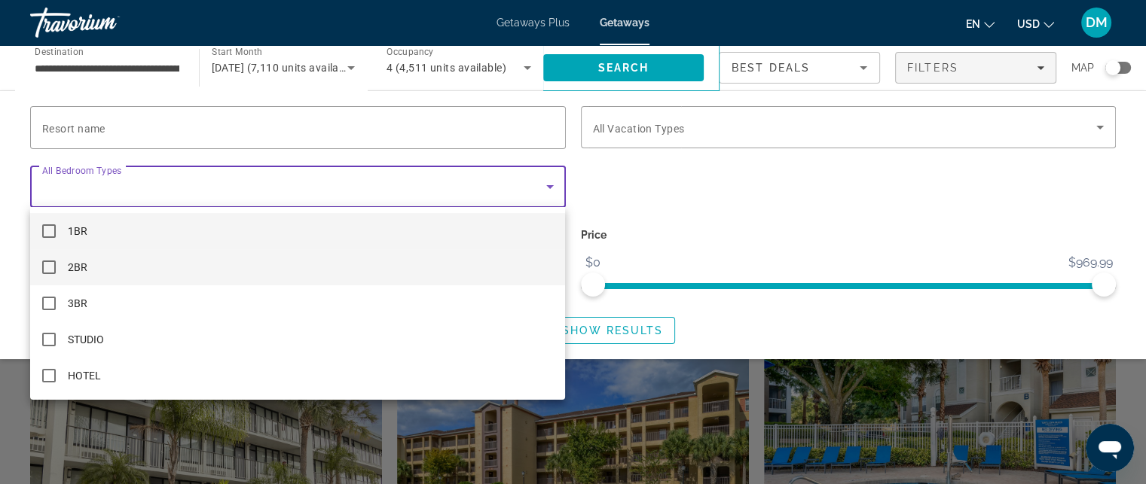
click at [45, 269] on mat-pseudo-checkbox at bounding box center [49, 268] width 14 height 14
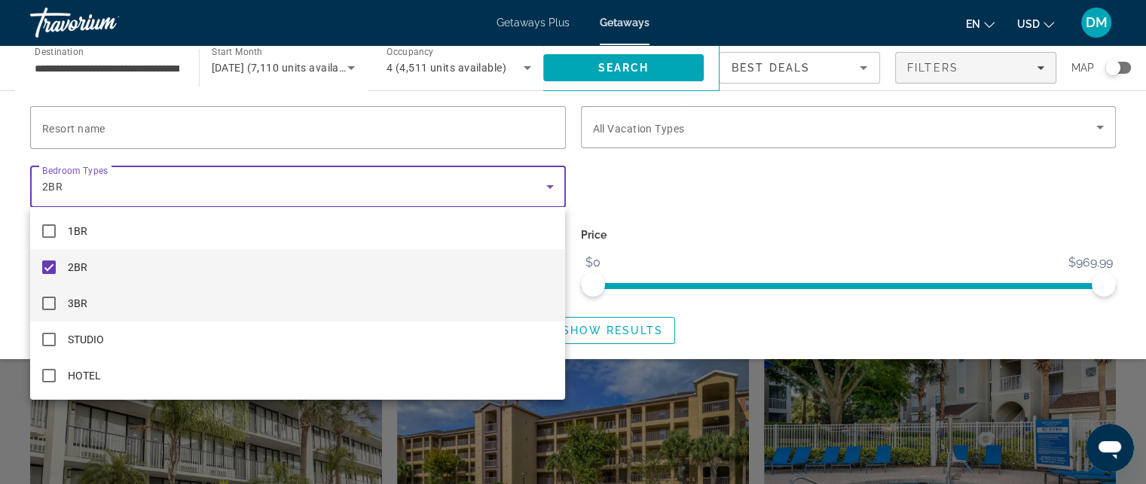
click at [42, 305] on mat-pseudo-checkbox at bounding box center [49, 304] width 14 height 14
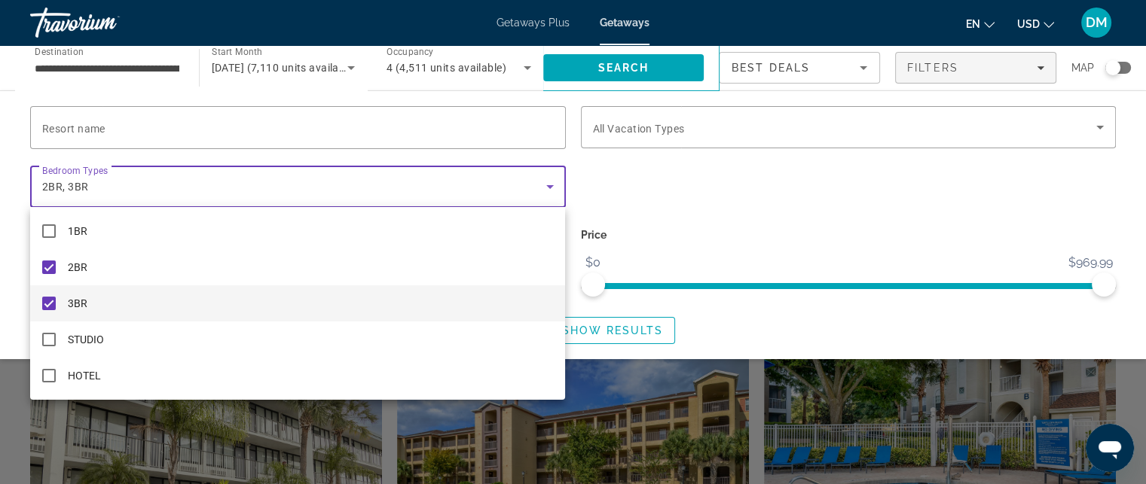
click at [660, 197] on div at bounding box center [573, 242] width 1146 height 484
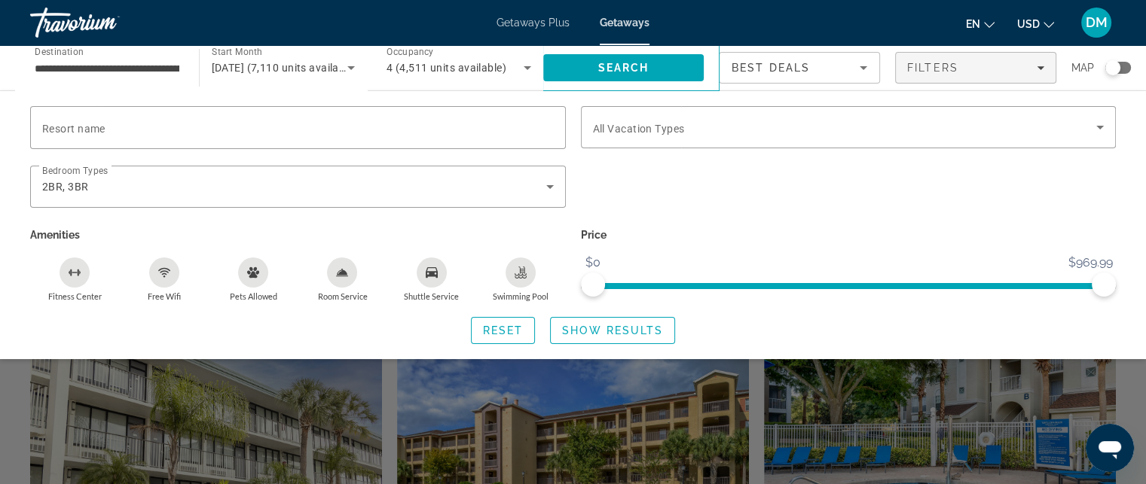
click at [512, 283] on div "Swimming Pool" at bounding box center [520, 273] width 30 height 30
click at [581, 325] on span "Show Results" at bounding box center [612, 331] width 101 height 12
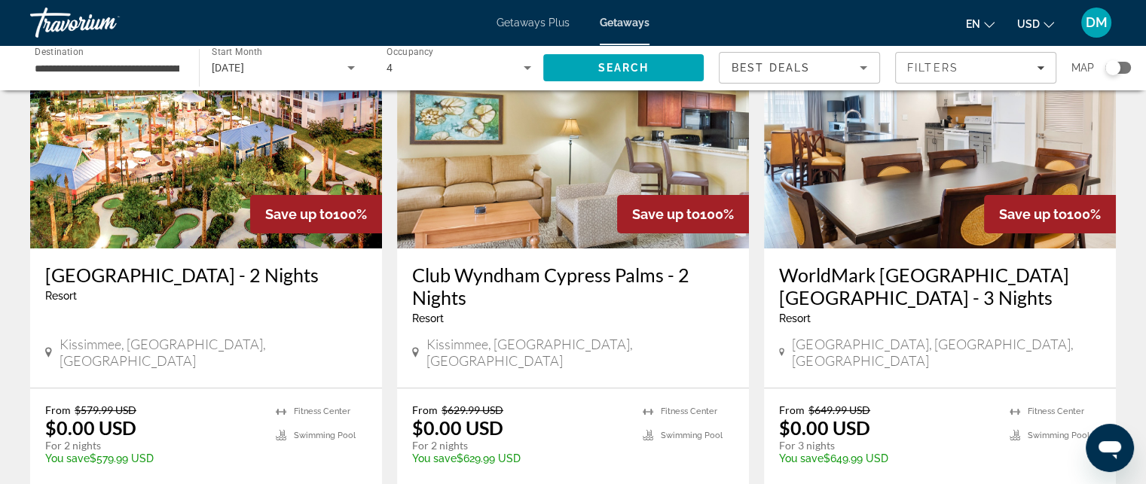
scroll to position [226, 0]
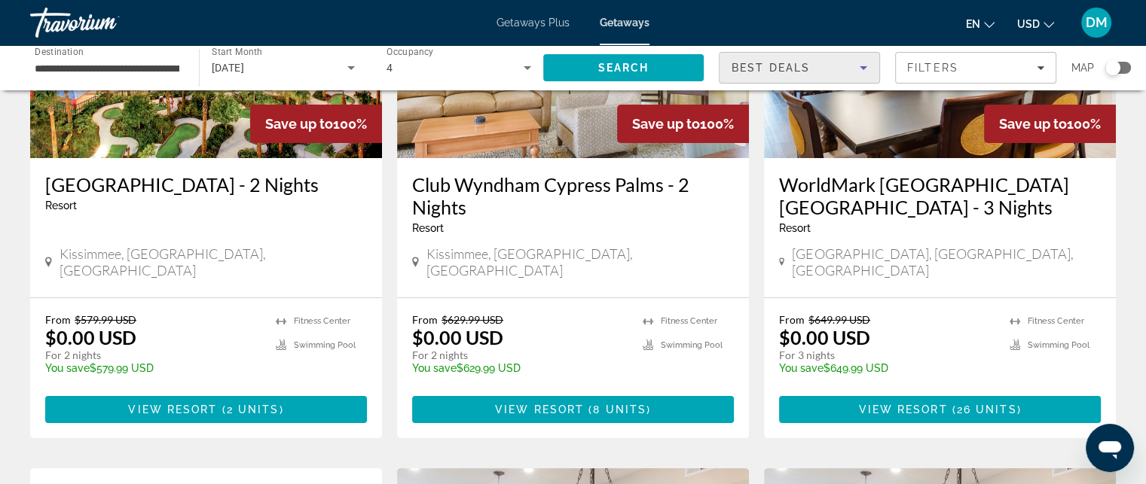
click at [823, 71] on div "Best Deals" at bounding box center [795, 68] width 128 height 18
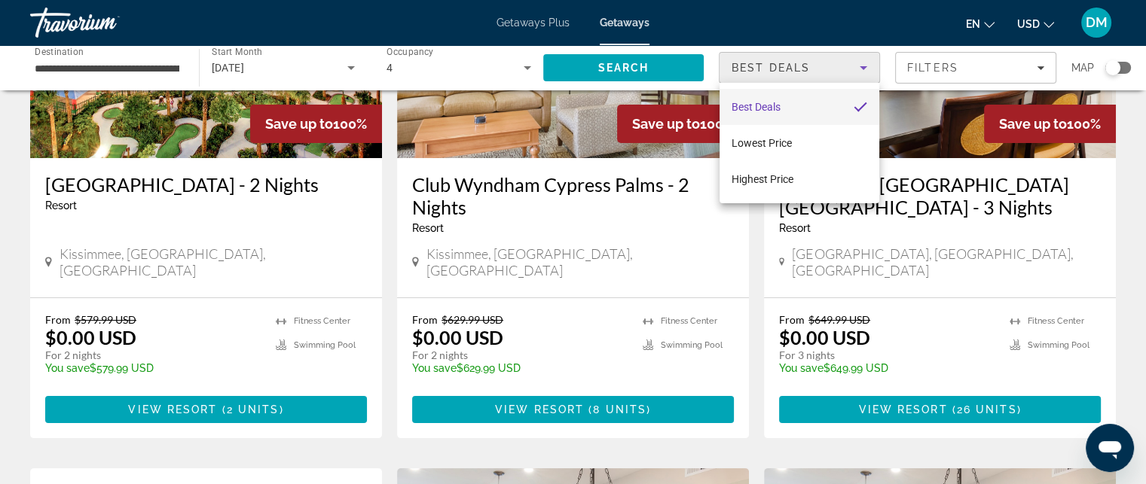
click at [657, 243] on div at bounding box center [573, 242] width 1146 height 484
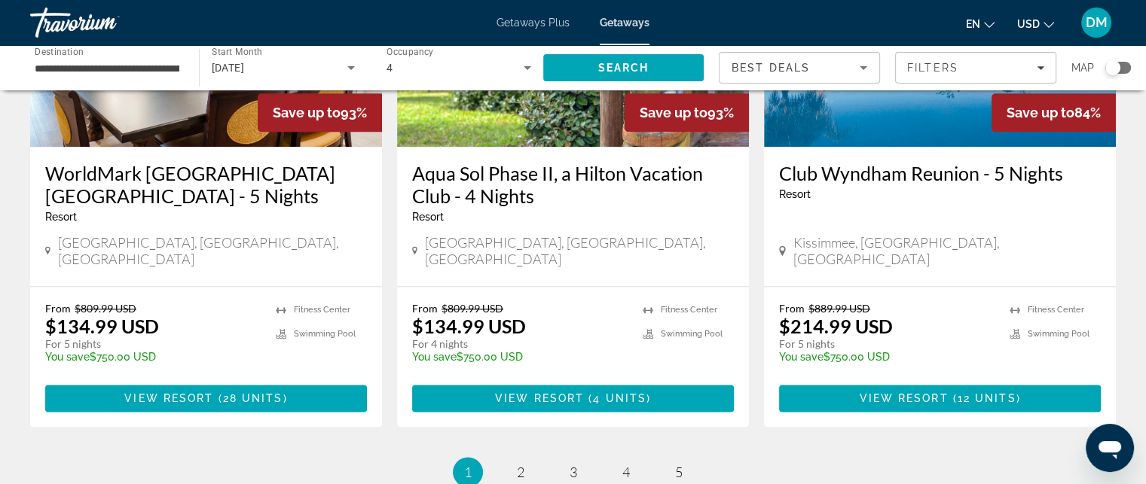
scroll to position [2019, 0]
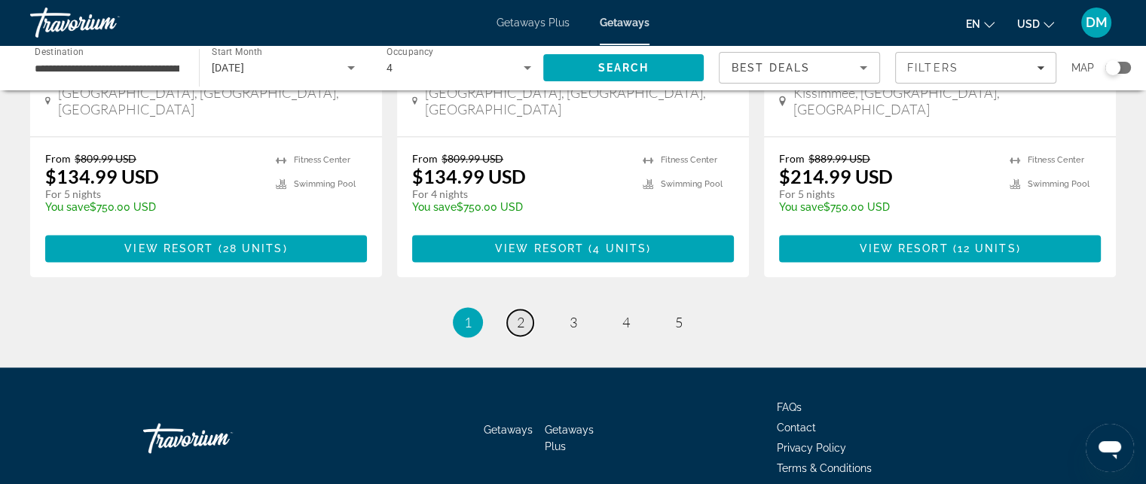
click at [513, 310] on link "page 2" at bounding box center [520, 323] width 26 height 26
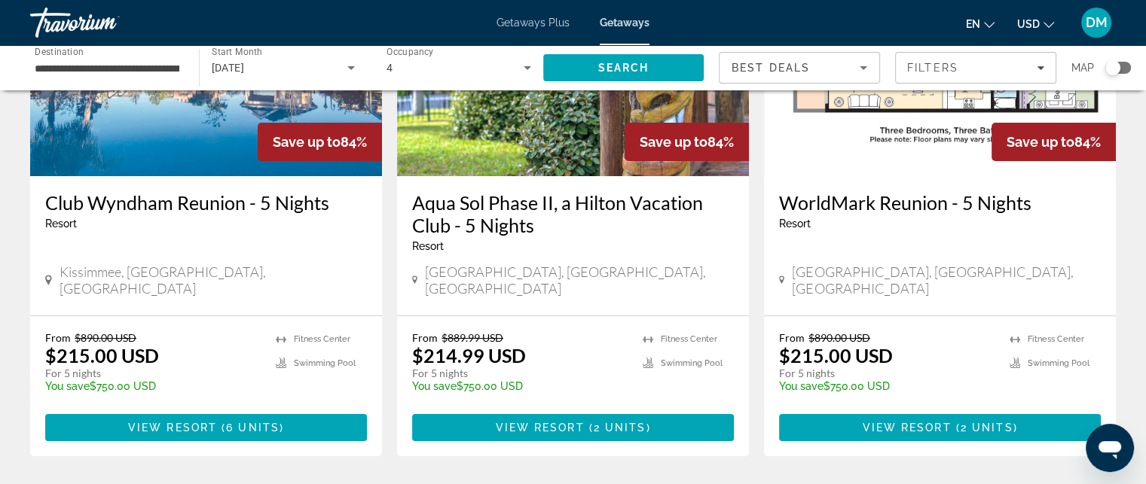
scroll to position [226, 0]
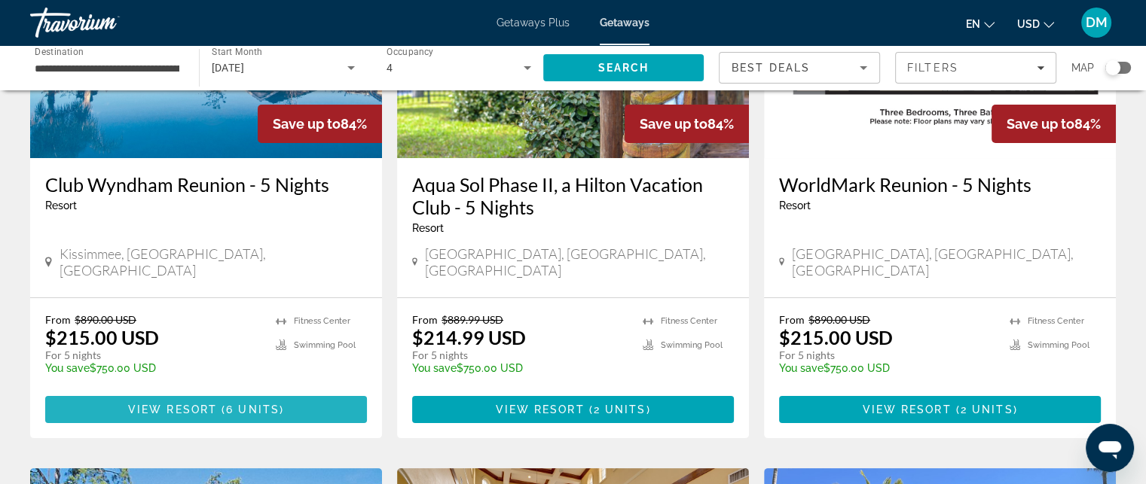
click at [168, 404] on span "View Resort" at bounding box center [172, 410] width 89 height 12
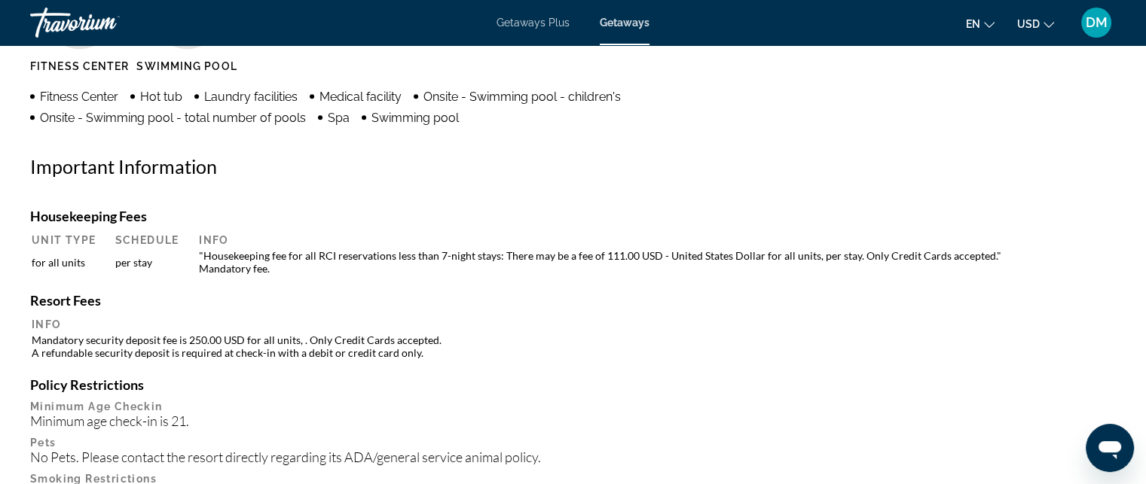
scroll to position [1205, 0]
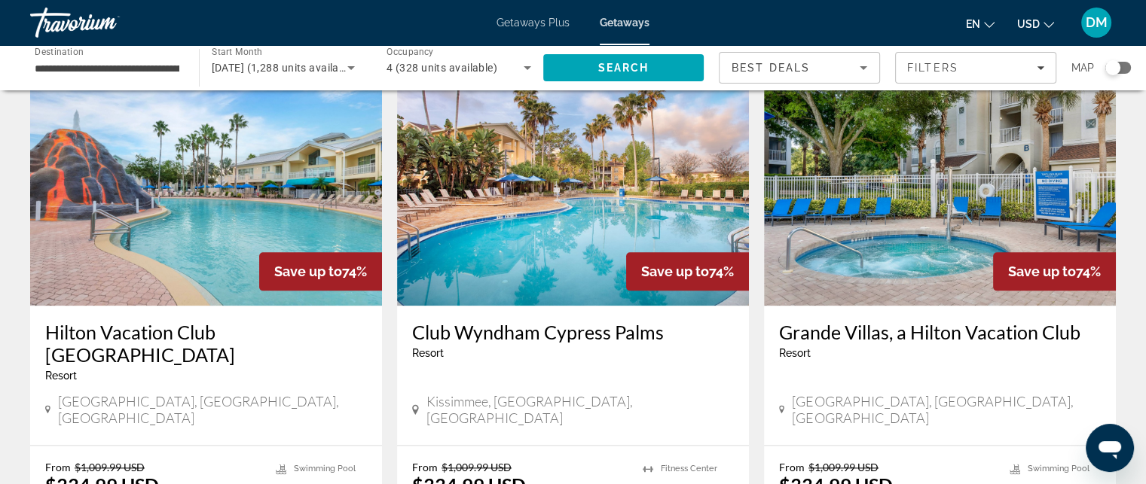
scroll to position [1808, 0]
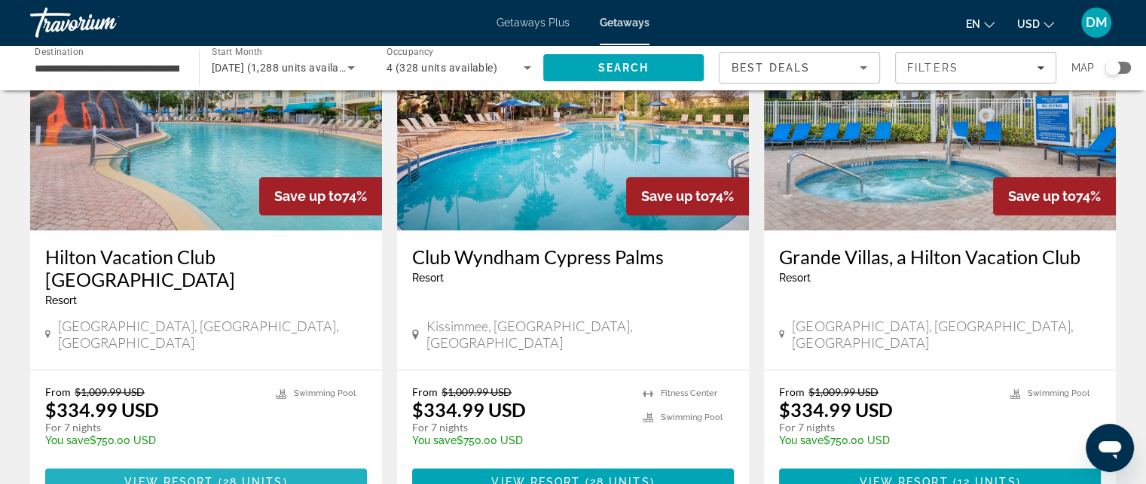
click at [221, 476] on span "( 28 units )" at bounding box center [250, 482] width 74 height 12
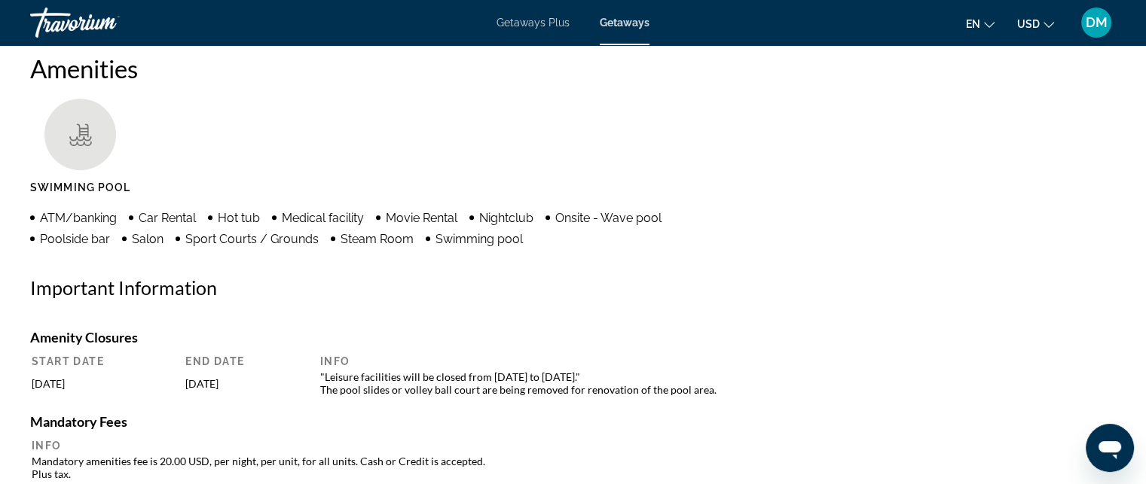
scroll to position [1169, 0]
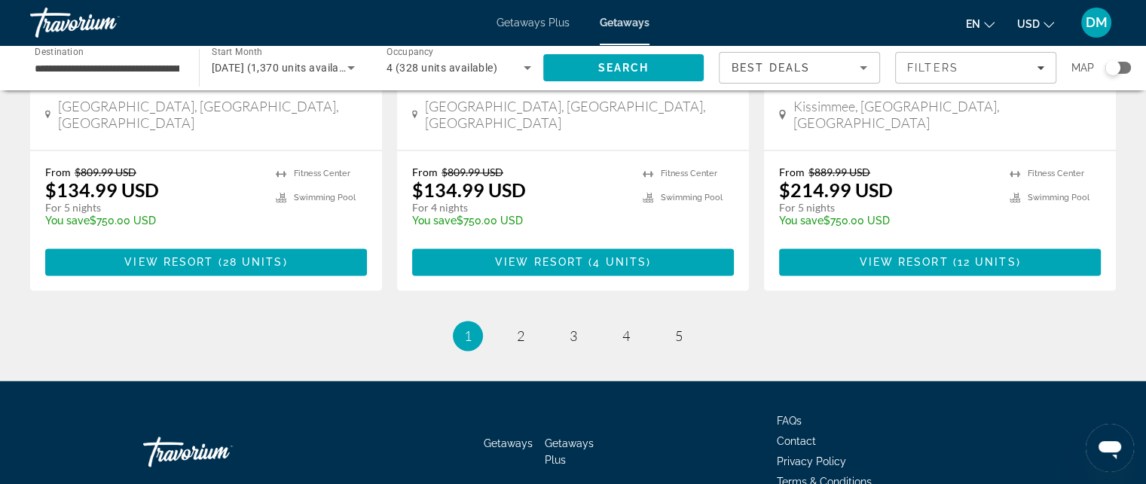
scroll to position [2019, 0]
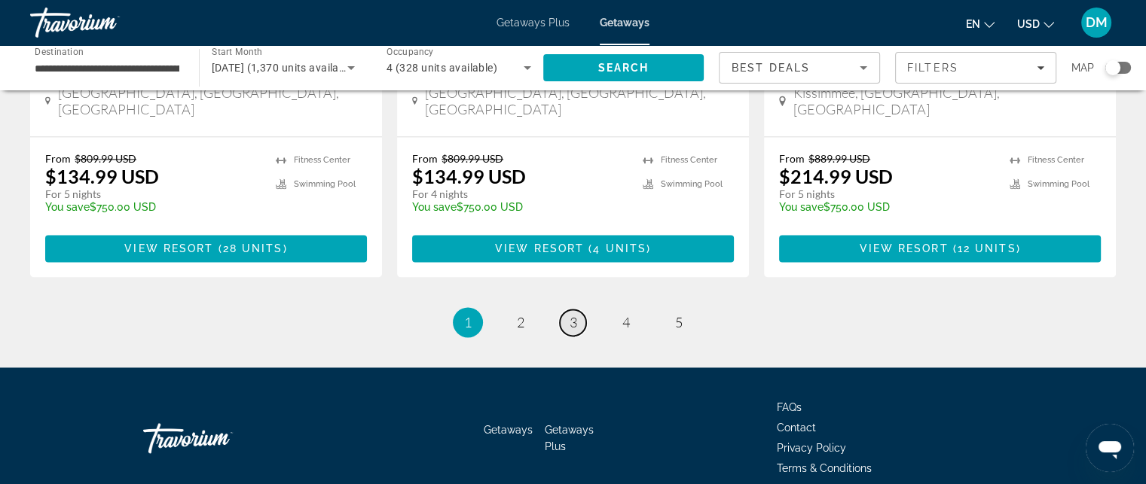
click at [570, 314] on span "3" at bounding box center [573, 322] width 8 height 17
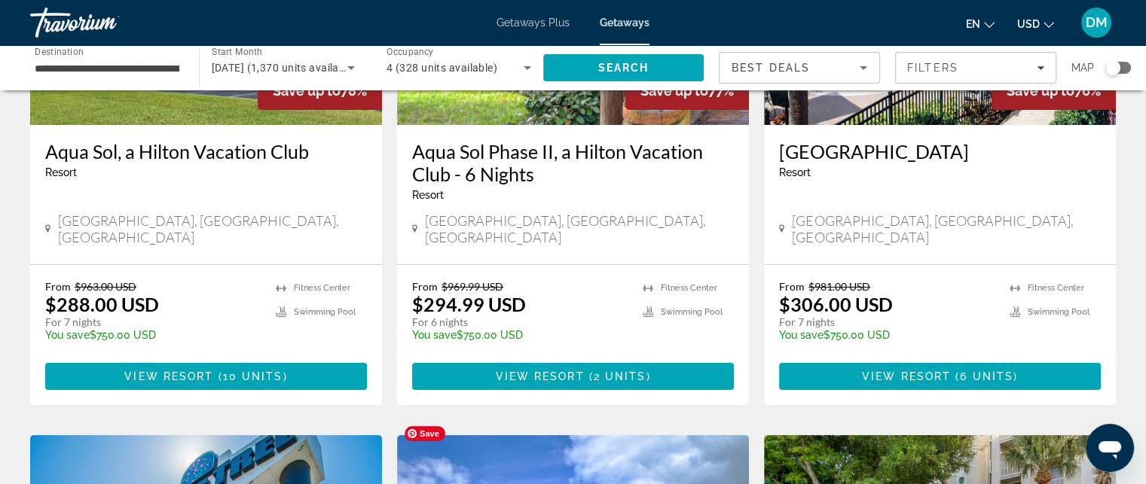
scroll to position [226, 0]
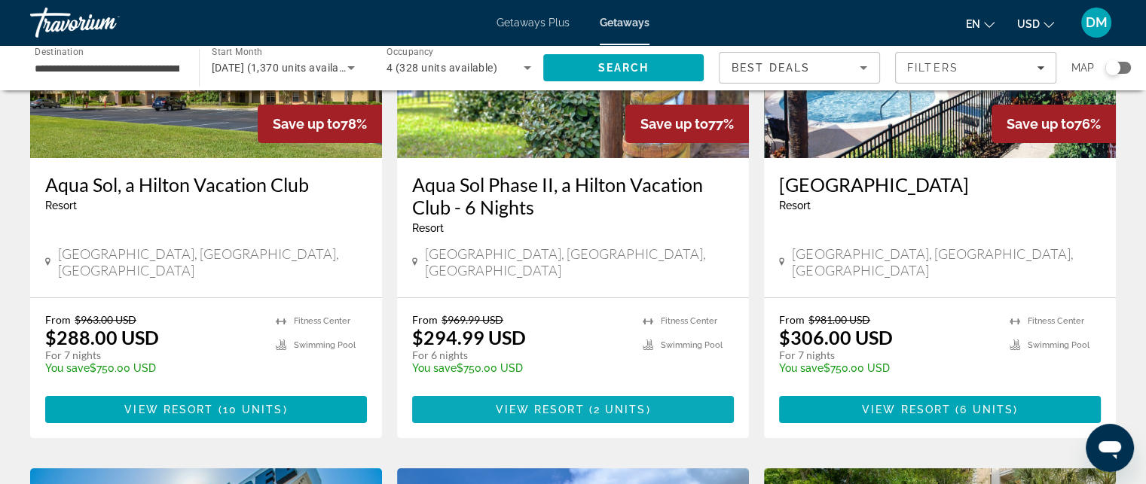
click at [551, 404] on span "View Resort" at bounding box center [539, 410] width 89 height 12
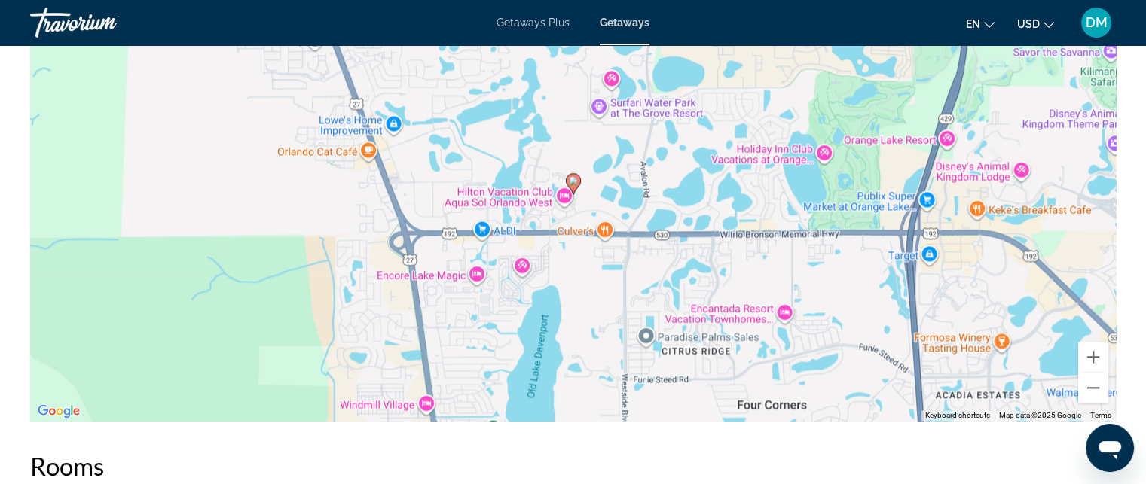
scroll to position [1958, 0]
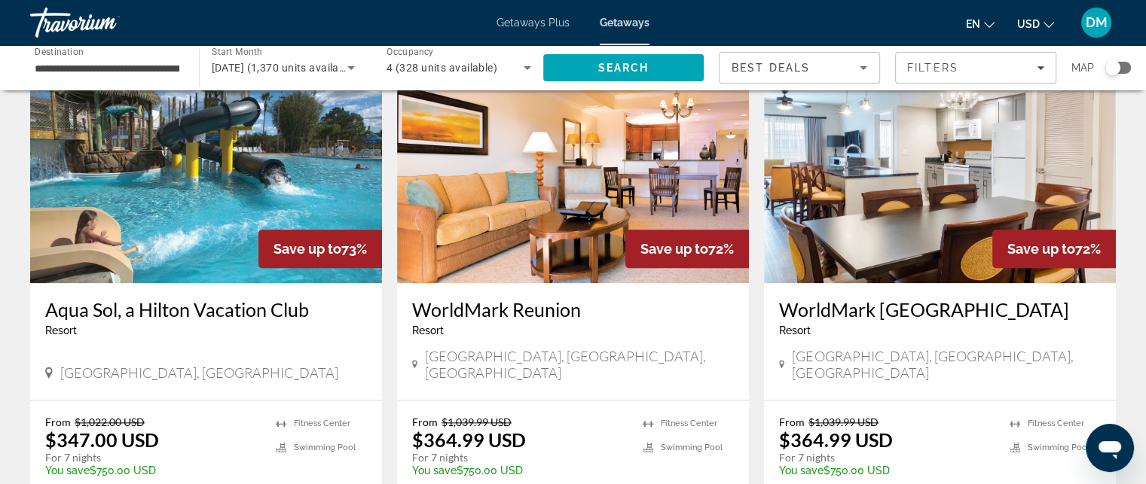
scroll to position [1808, 0]
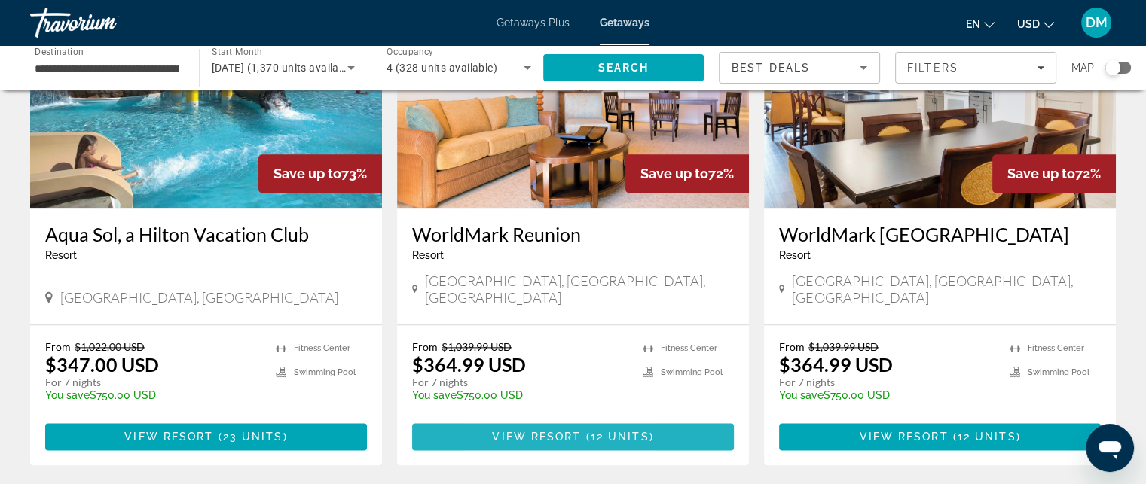
click at [503, 419] on span "Main content" at bounding box center [573, 437] width 322 height 36
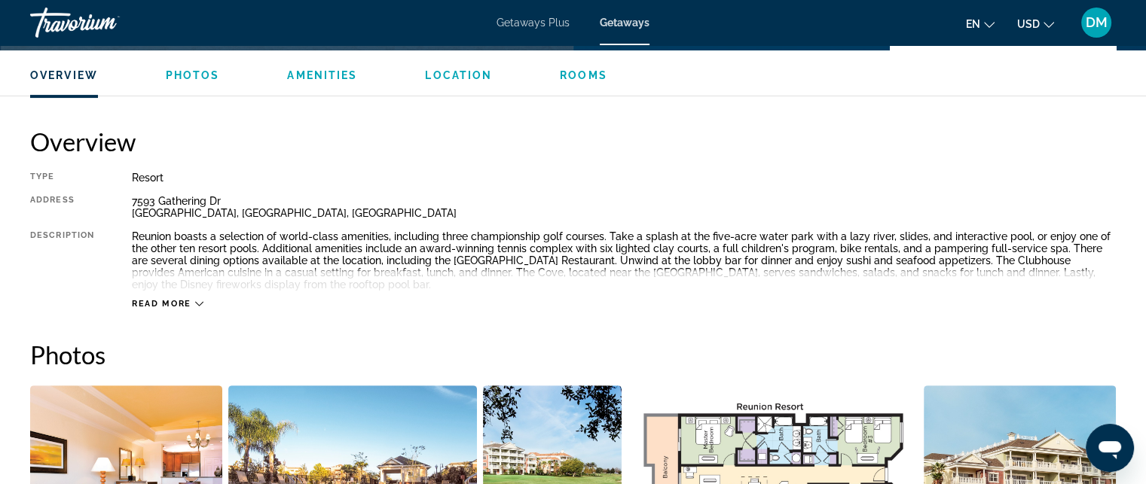
scroll to position [452, 0]
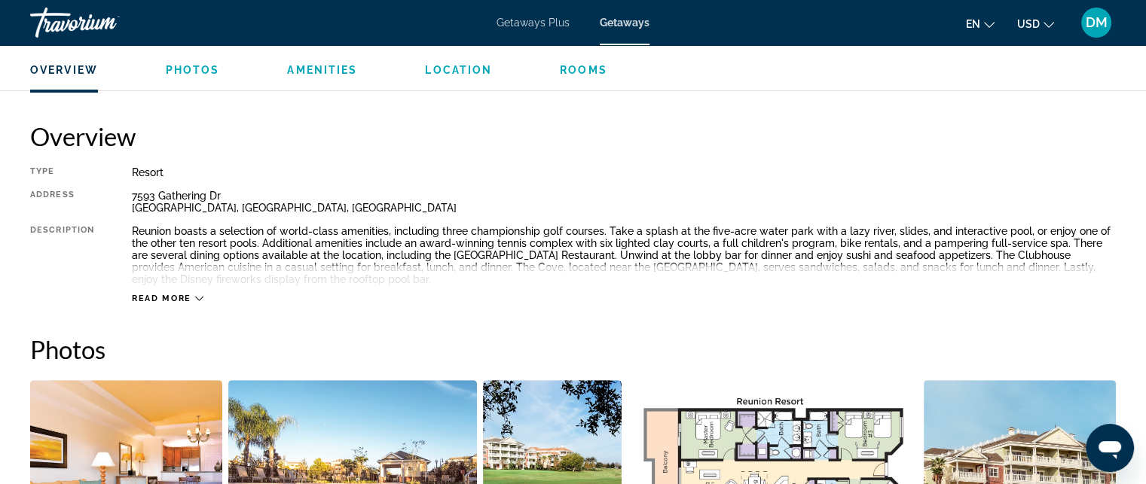
click at [181, 298] on span "Read more" at bounding box center [162, 299] width 60 height 10
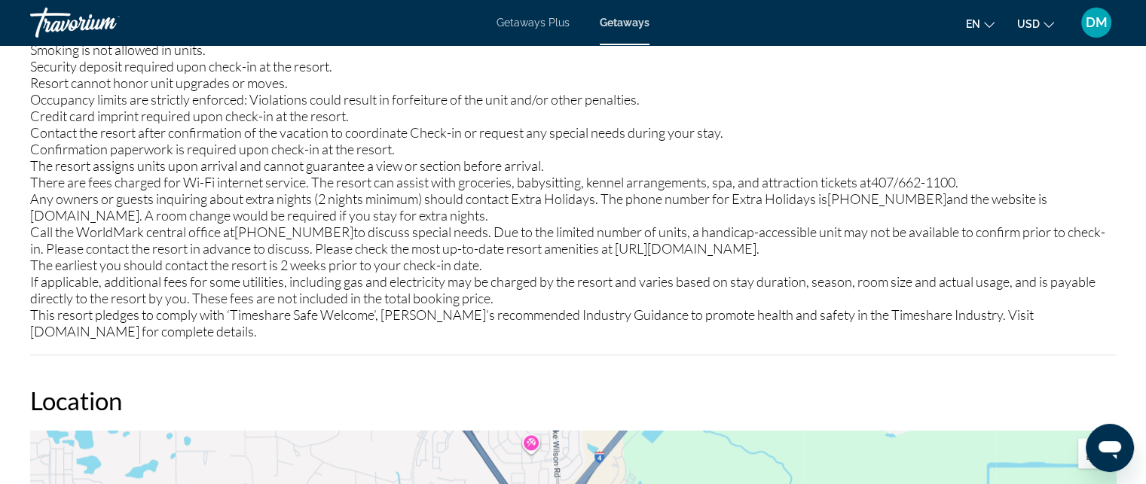
scroll to position [1637, 0]
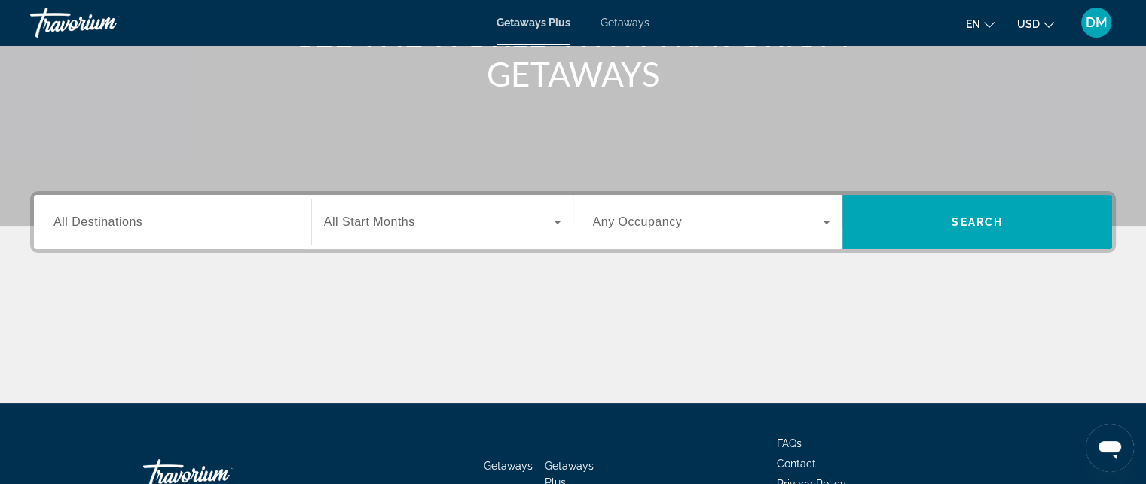
click at [223, 233] on div "Search widget" at bounding box center [172, 222] width 238 height 43
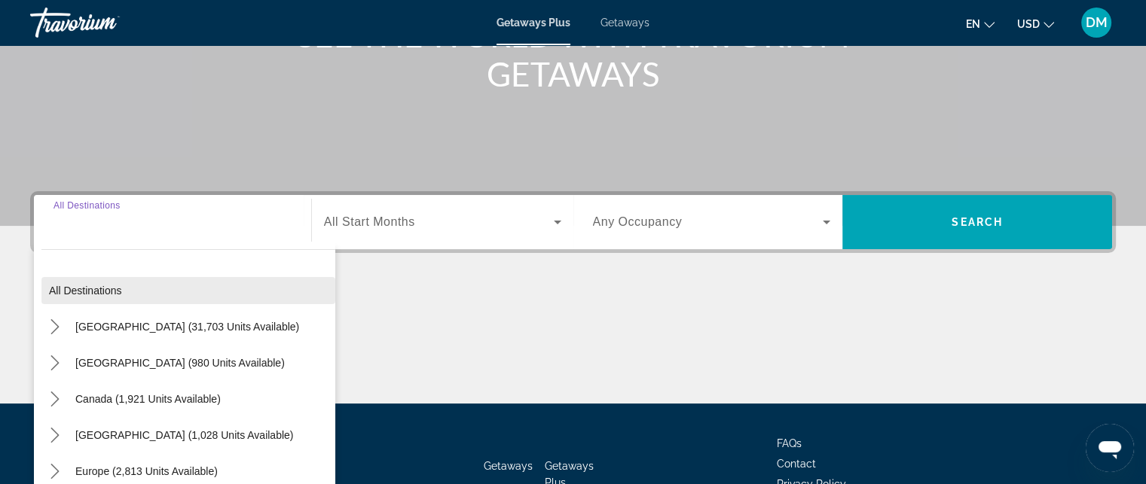
scroll to position [329, 0]
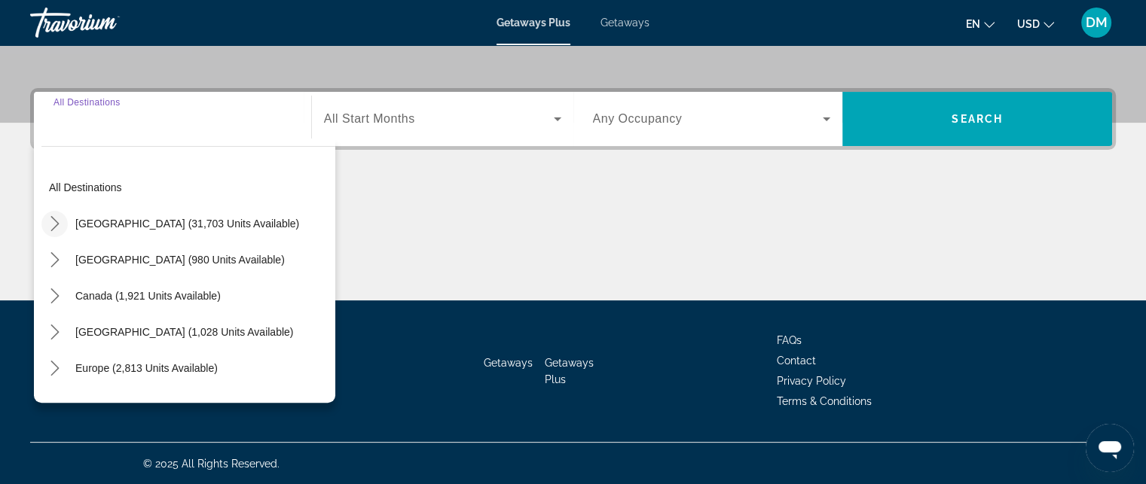
click at [53, 224] on icon "Toggle United States (31,703 units available) submenu" at bounding box center [54, 223] width 15 height 15
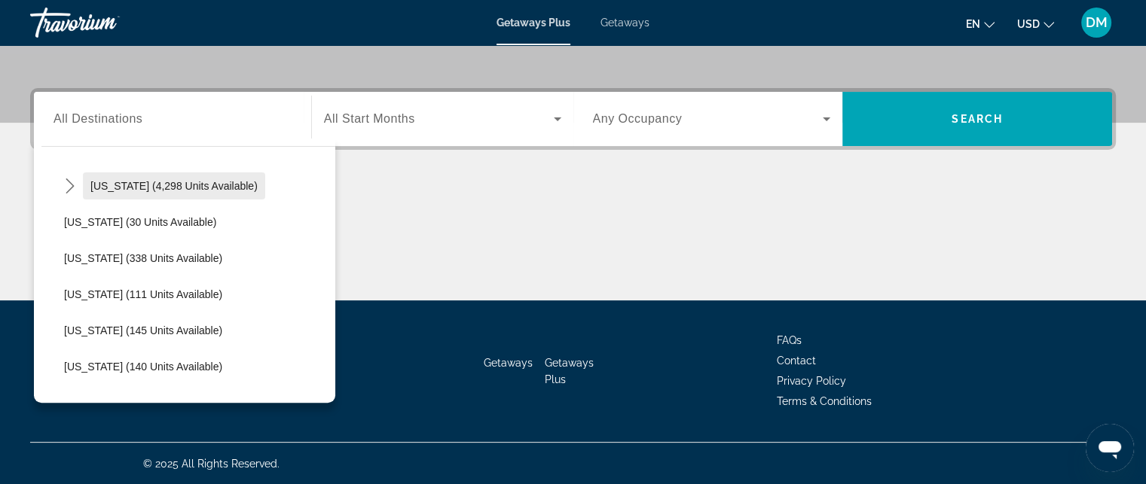
scroll to position [270, 0]
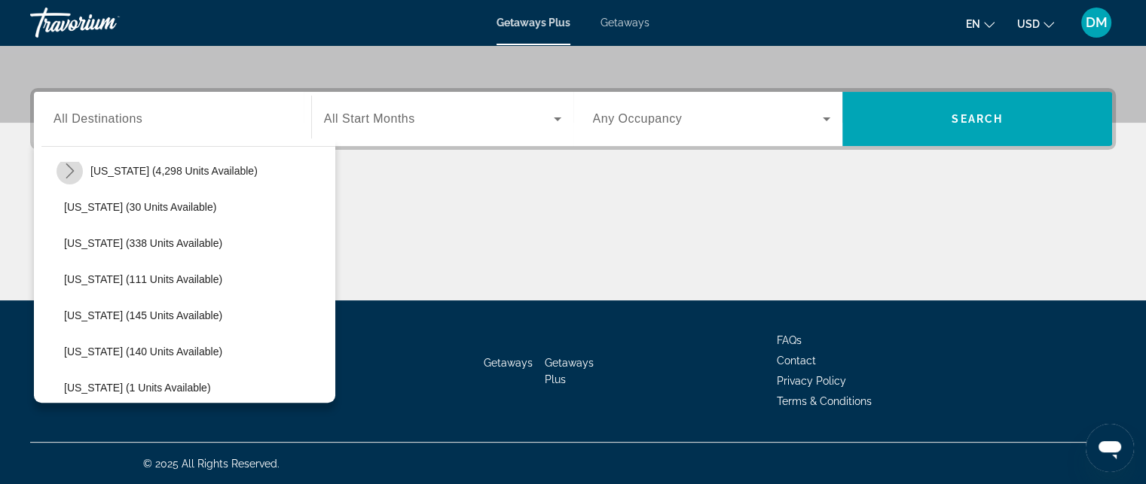
click at [66, 172] on icon "Toggle Florida (4,298 units available) submenu" at bounding box center [70, 170] width 15 height 15
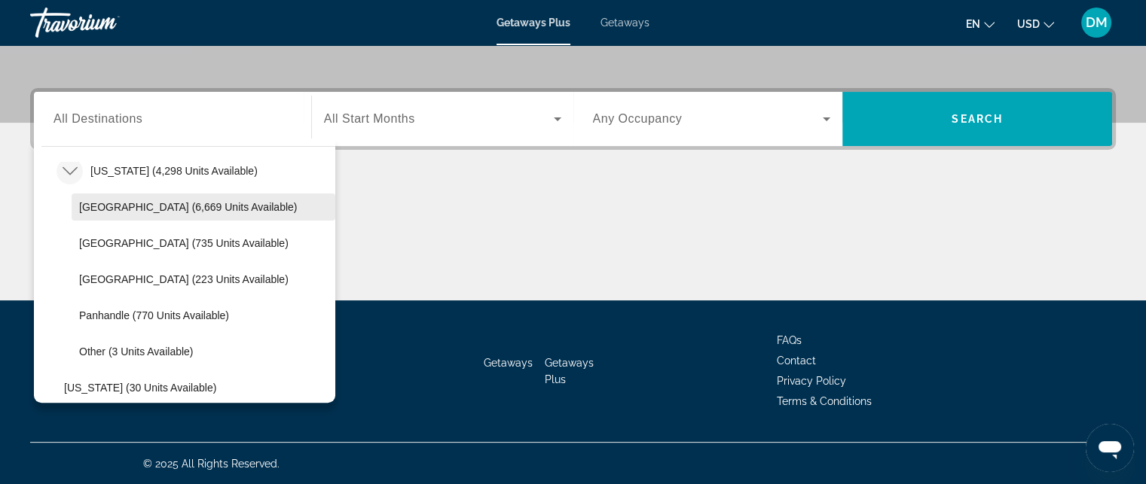
click at [88, 214] on span "Select destination: Orlando & Disney Area (6,669 units available)" at bounding box center [204, 207] width 264 height 36
type input "**********"
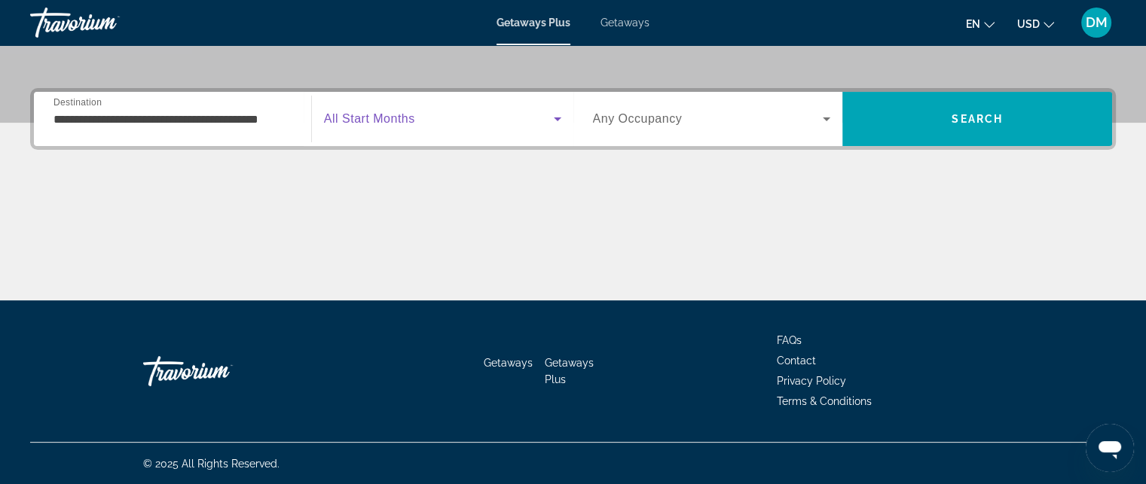
click at [496, 123] on span "Search widget" at bounding box center [439, 119] width 230 height 18
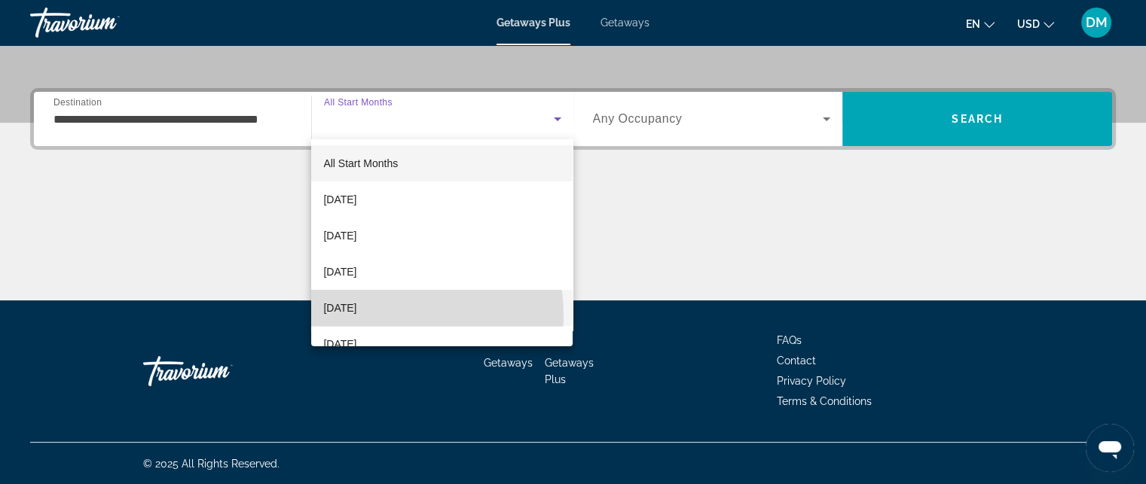
click at [356, 316] on span "[DATE]" at bounding box center [339, 308] width 33 height 18
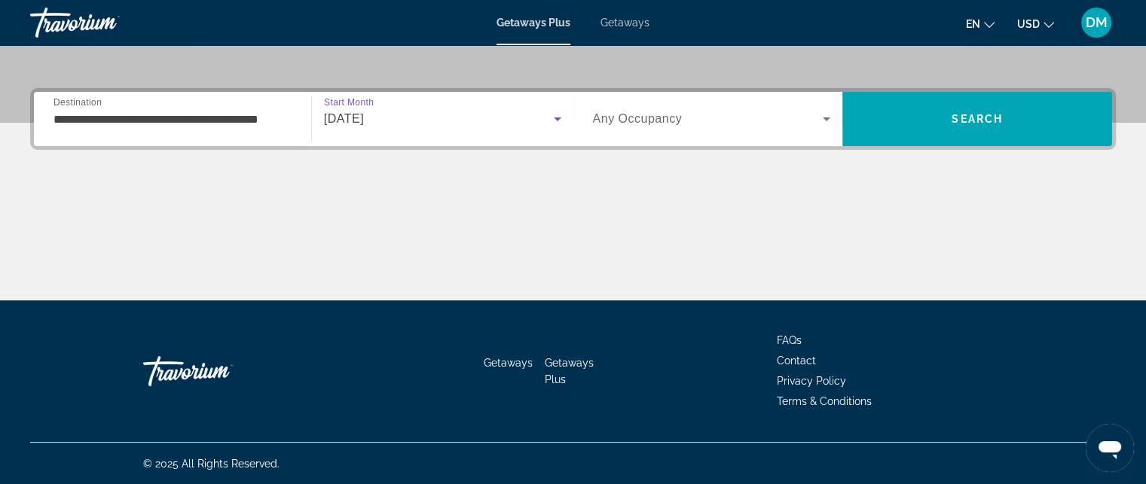
drag, startPoint x: 526, startPoint y: 196, endPoint x: 548, endPoint y: 185, distance: 24.6
click at [527, 196] on div "Main content" at bounding box center [572, 244] width 1085 height 113
click at [680, 118] on span "Any Occupancy" at bounding box center [638, 118] width 90 height 13
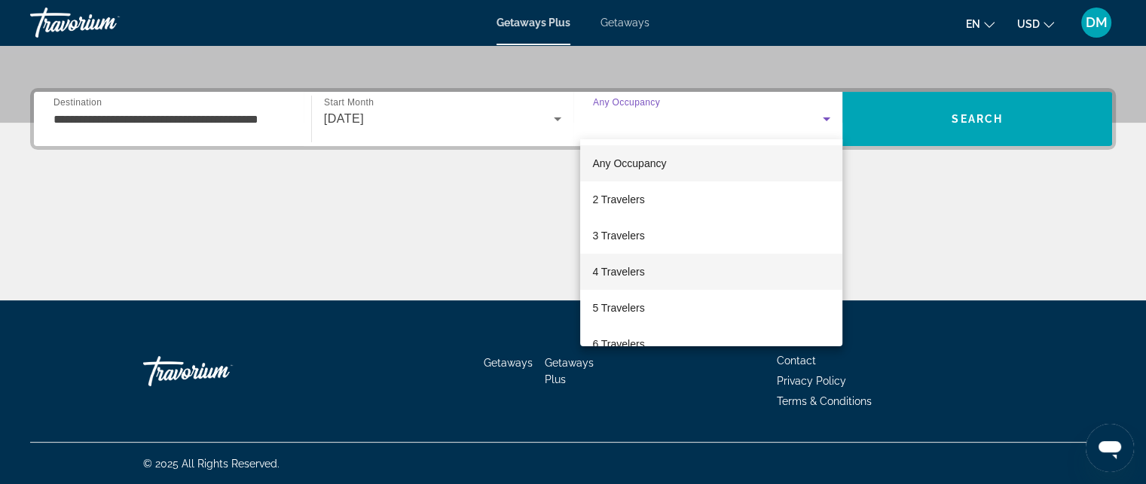
click at [620, 270] on span "4 Travelers" at bounding box center [618, 272] width 52 height 18
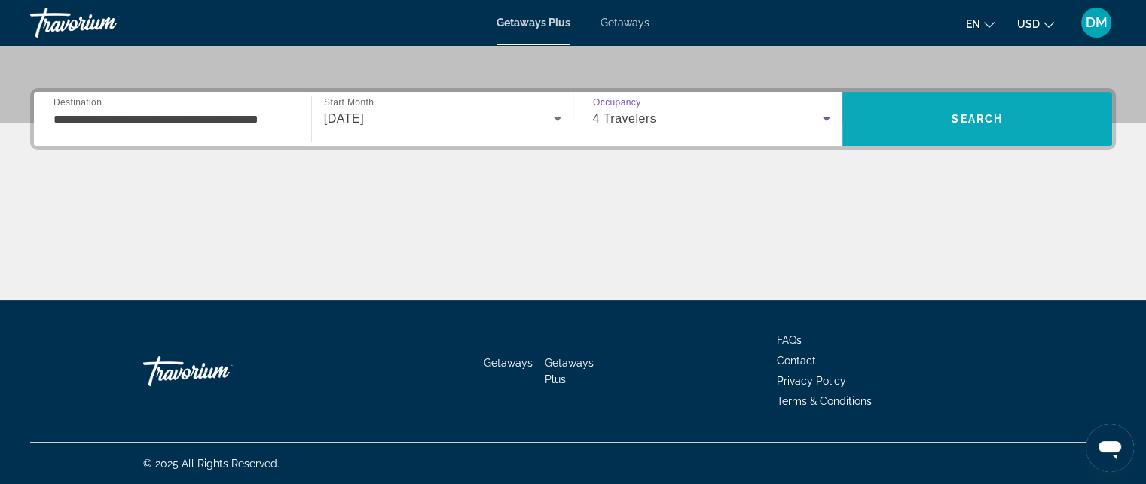
click at [917, 130] on span "Search" at bounding box center [977, 119] width 270 height 36
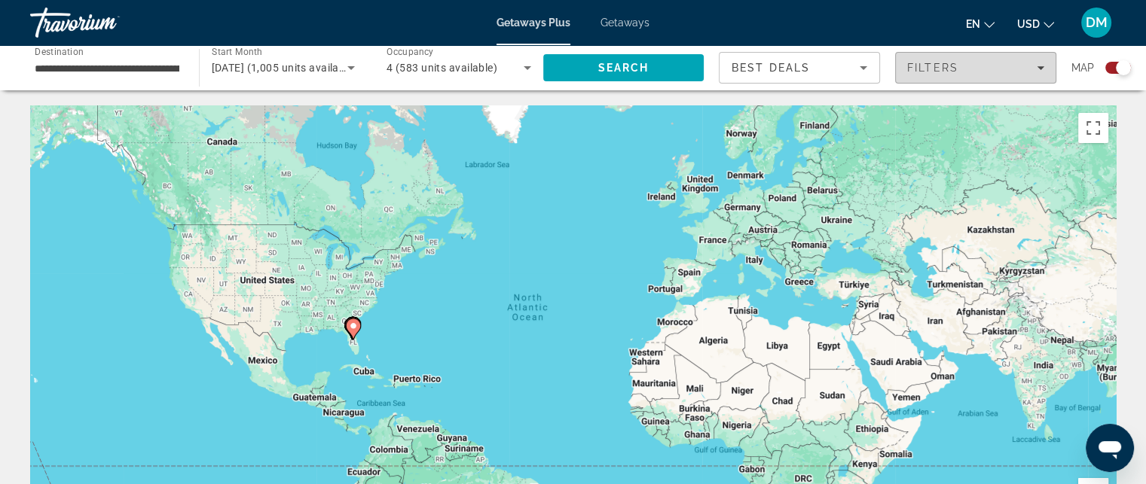
click at [1036, 67] on icon "Filters" at bounding box center [1040, 68] width 8 height 8
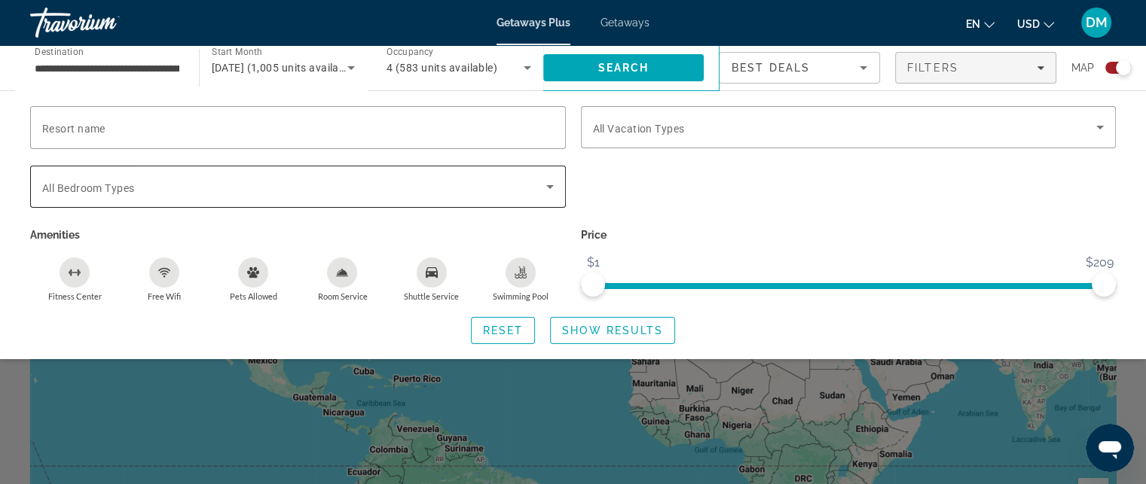
click at [263, 197] on div "Search widget" at bounding box center [297, 187] width 511 height 42
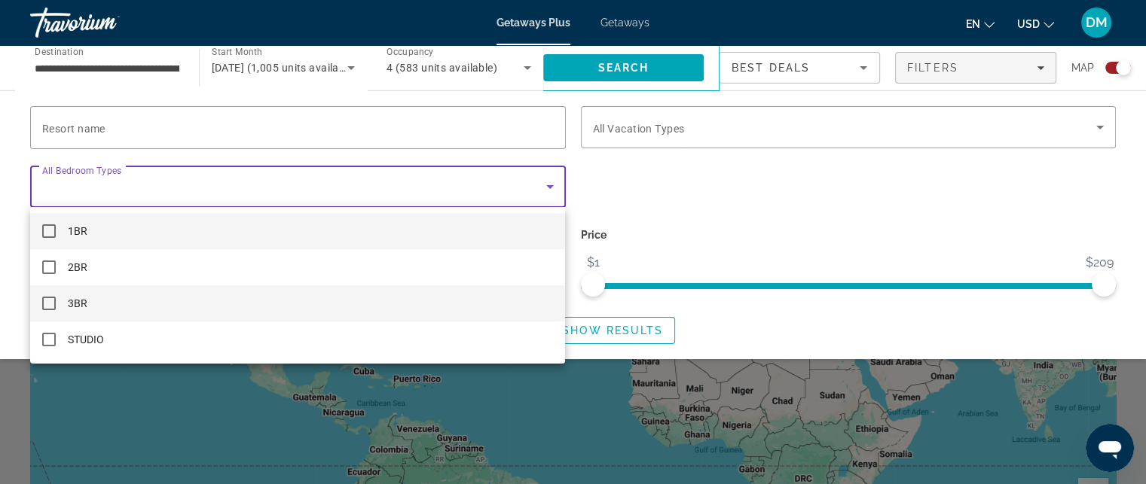
click at [63, 304] on mat-option "3BR" at bounding box center [297, 303] width 535 height 36
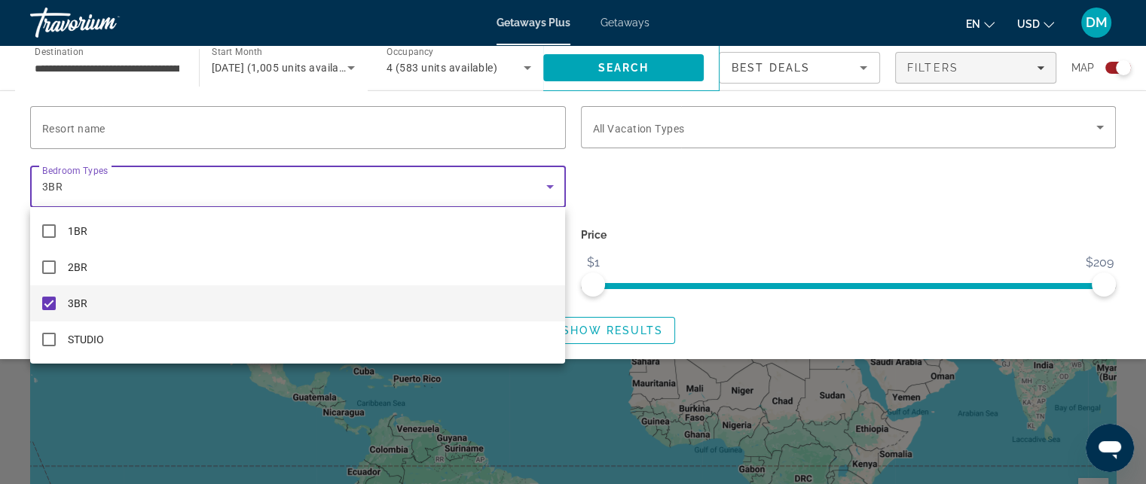
click at [730, 172] on div at bounding box center [573, 242] width 1146 height 484
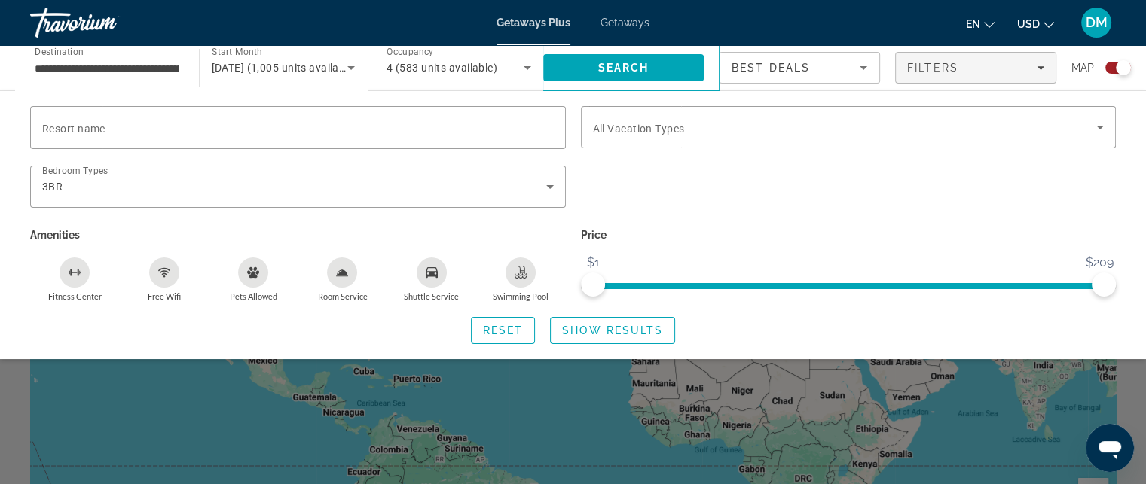
click at [167, 271] on icon "Free Wifi" at bounding box center [164, 273] width 12 height 12
click at [522, 273] on icon "Swimming Pool" at bounding box center [520, 274] width 12 height 3
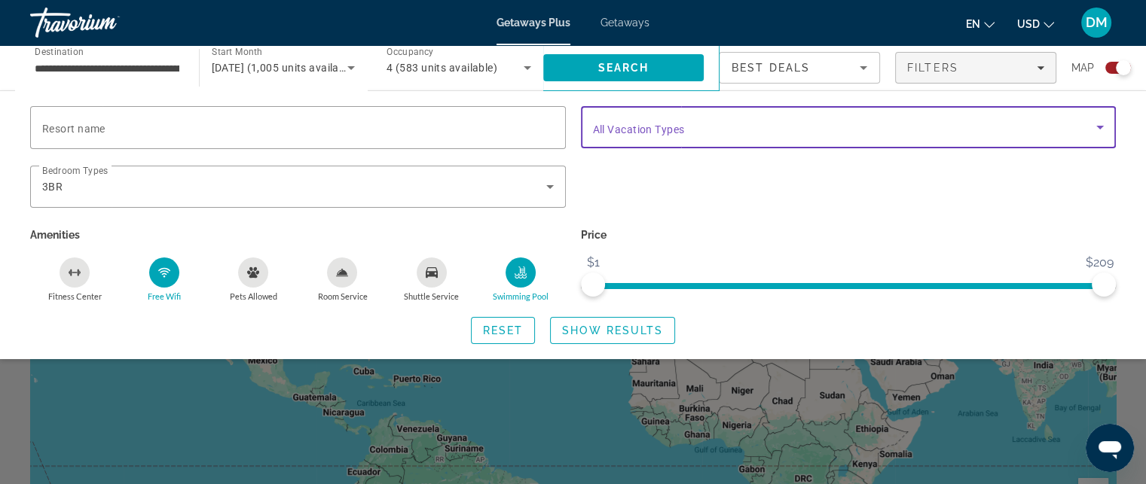
click at [698, 132] on span "Search widget" at bounding box center [845, 127] width 504 height 18
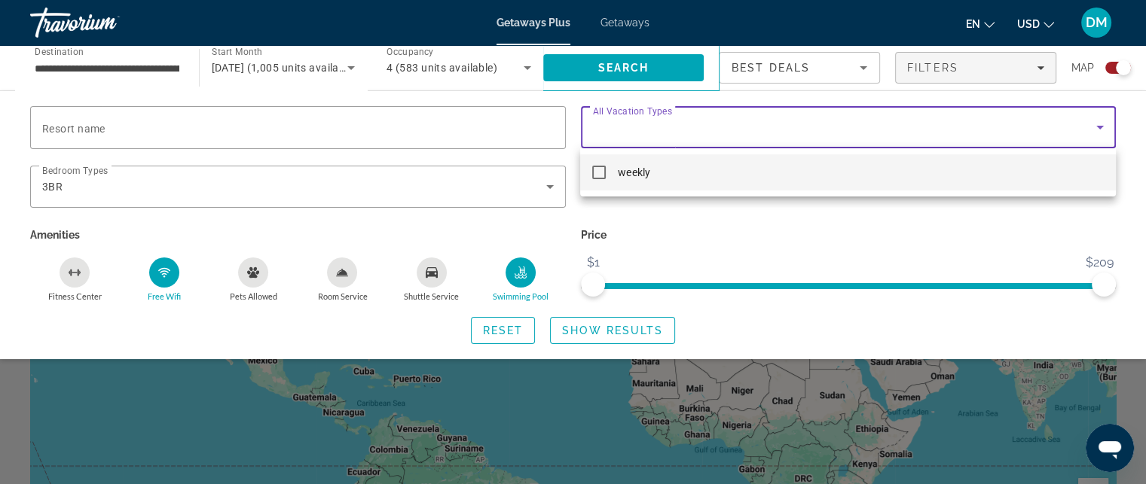
click at [682, 210] on div at bounding box center [573, 242] width 1146 height 484
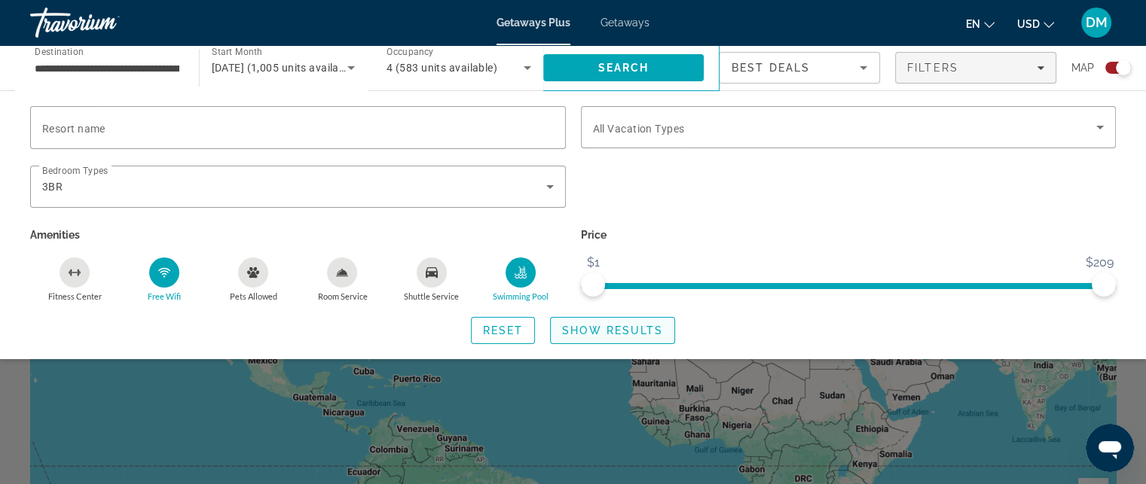
click at [578, 328] on span "Show Results" at bounding box center [612, 331] width 101 height 12
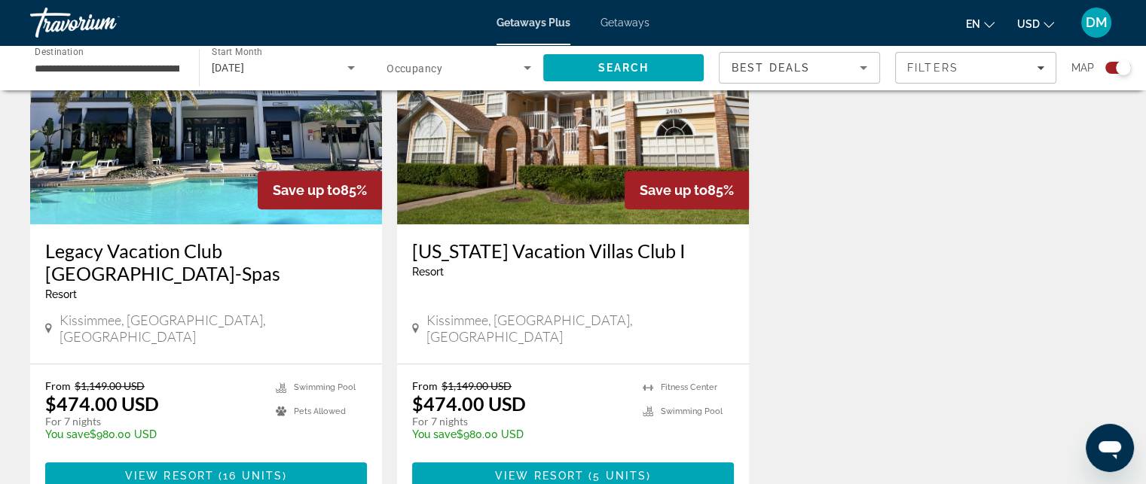
scroll to position [603, 0]
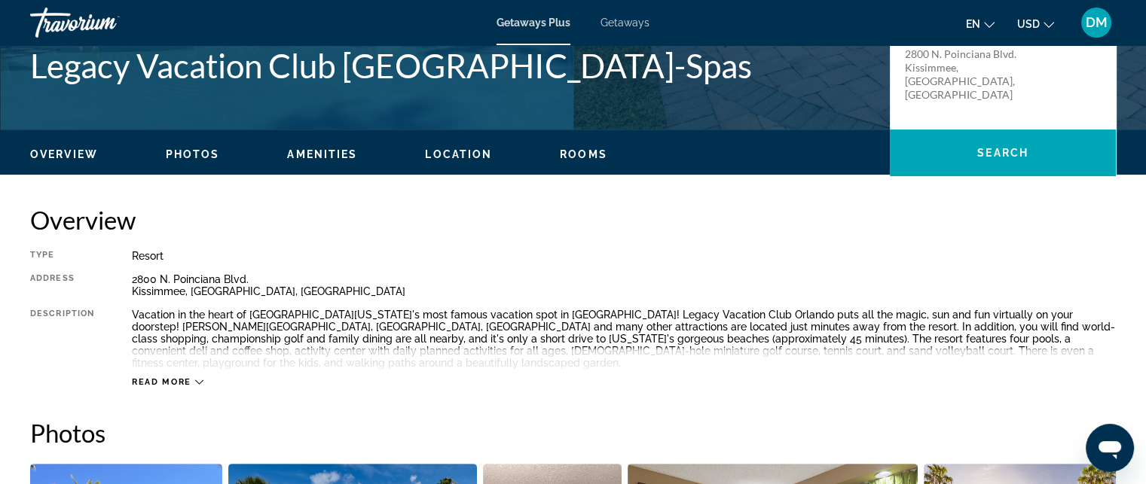
scroll to position [377, 0]
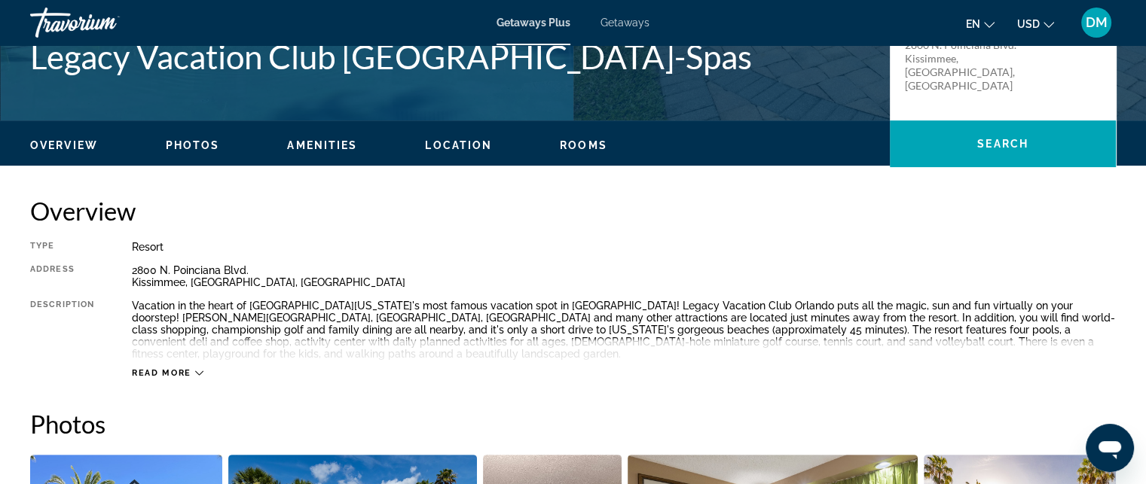
click at [191, 368] on div "Read more" at bounding box center [168, 373] width 72 height 10
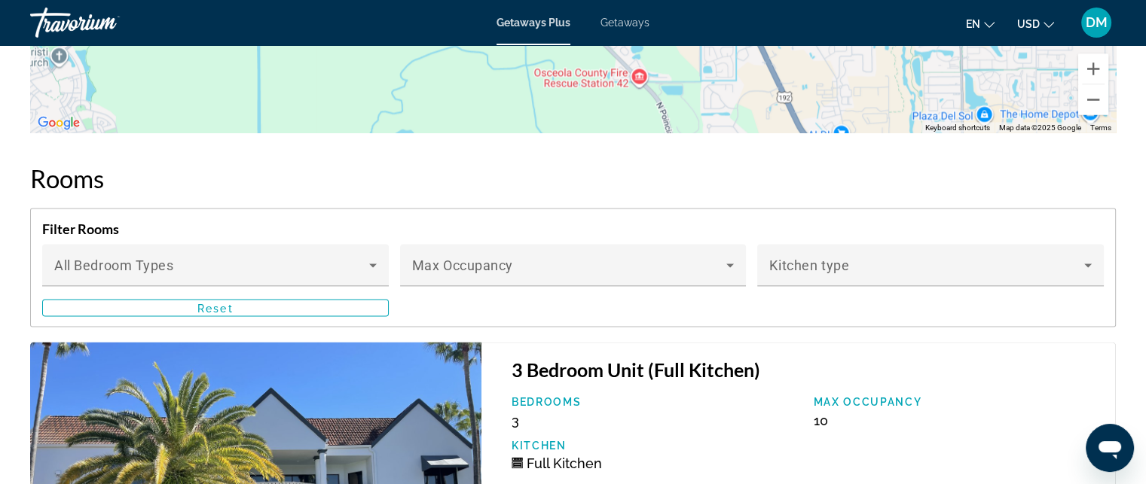
scroll to position [2790, 0]
click at [671, 262] on span "Main content" at bounding box center [569, 271] width 315 height 18
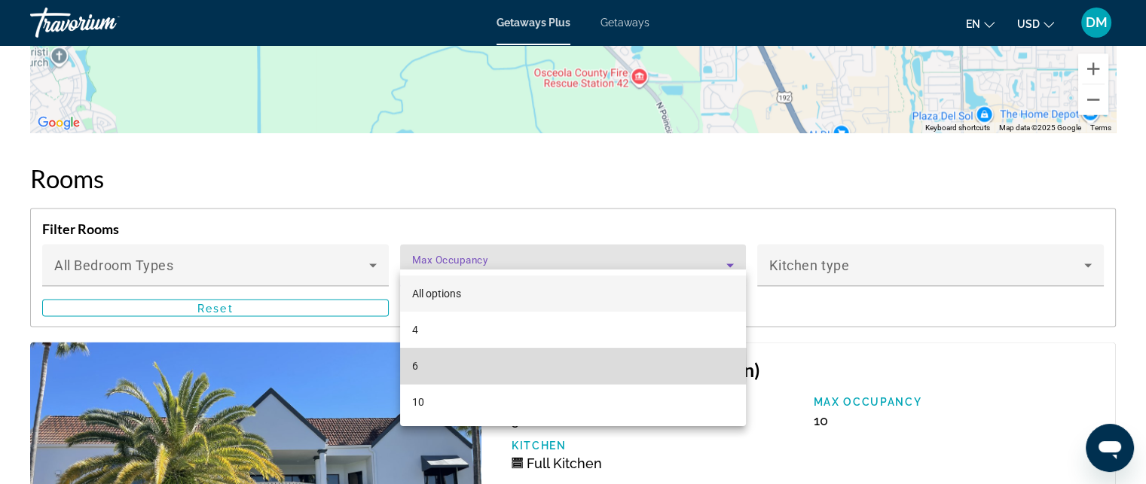
click at [420, 365] on mat-option "6" at bounding box center [573, 366] width 346 height 36
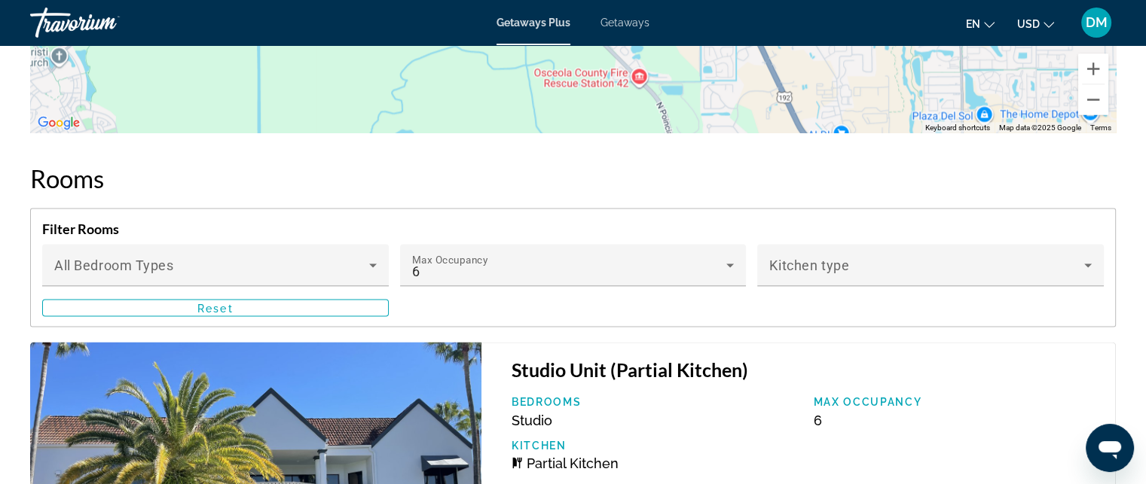
click at [313, 244] on div "Bedroom Types All Bedroom Types" at bounding box center [215, 265] width 322 height 42
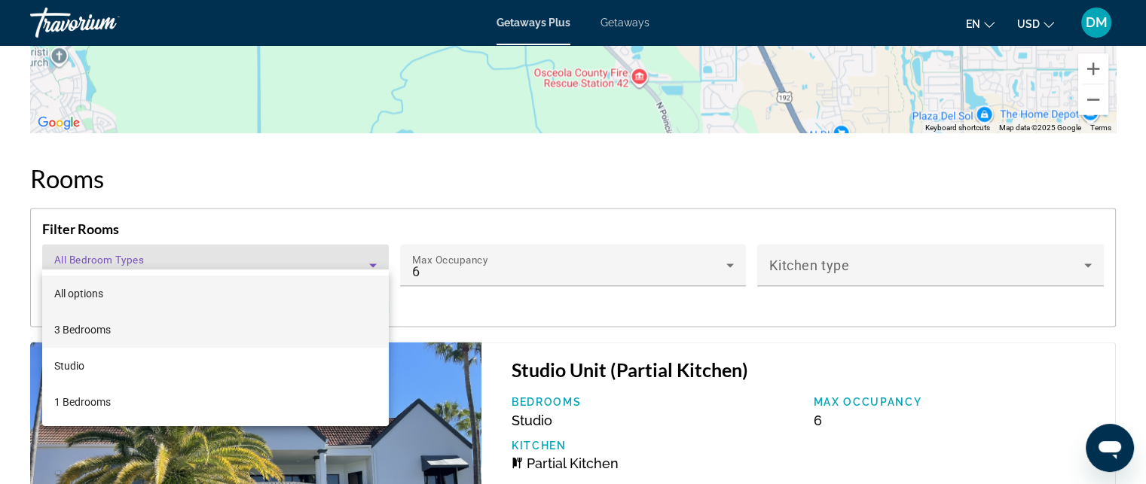
click at [101, 333] on span "3 Bedrooms" at bounding box center [82, 330] width 56 height 18
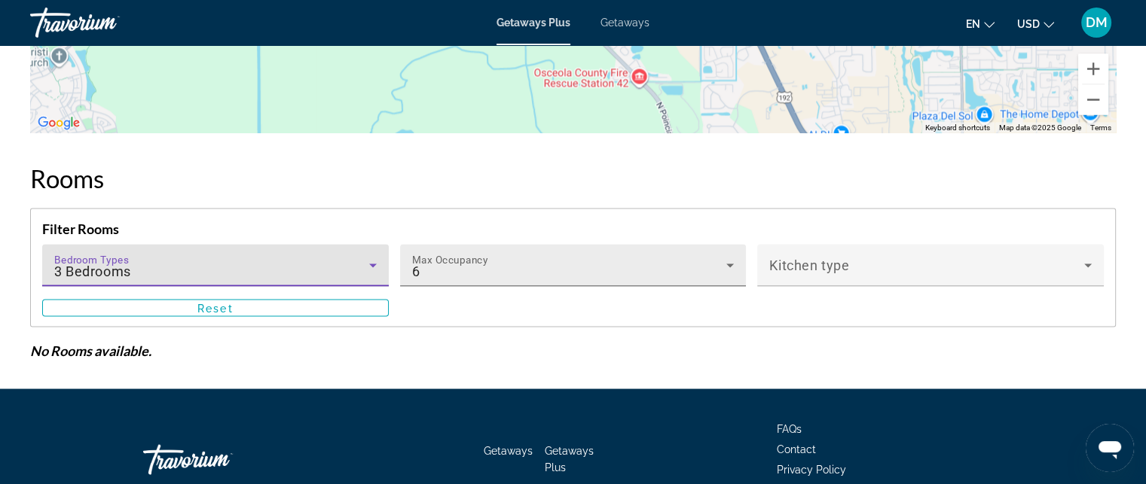
click at [546, 262] on div "6" at bounding box center [569, 271] width 315 height 18
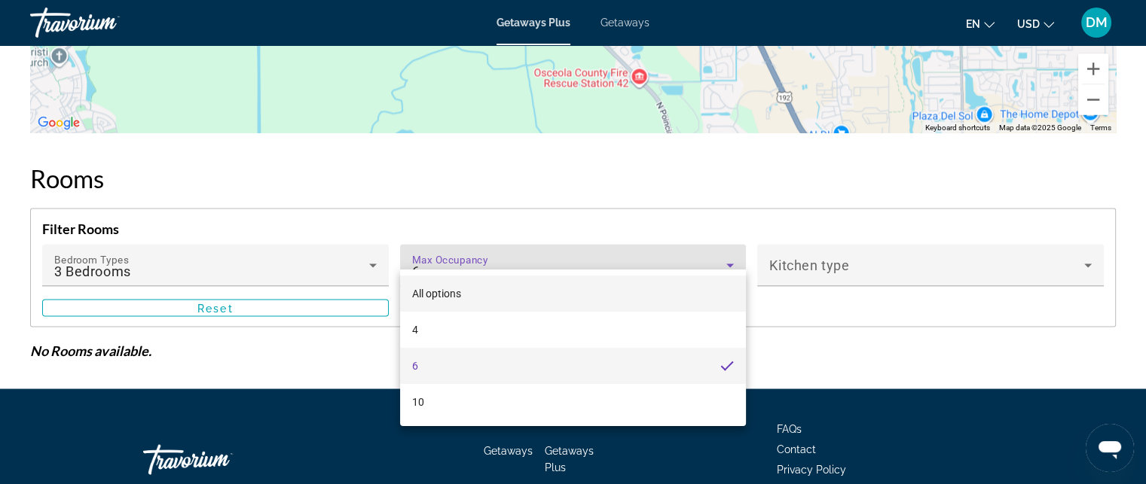
click at [514, 291] on mat-option "All options" at bounding box center [573, 294] width 346 height 36
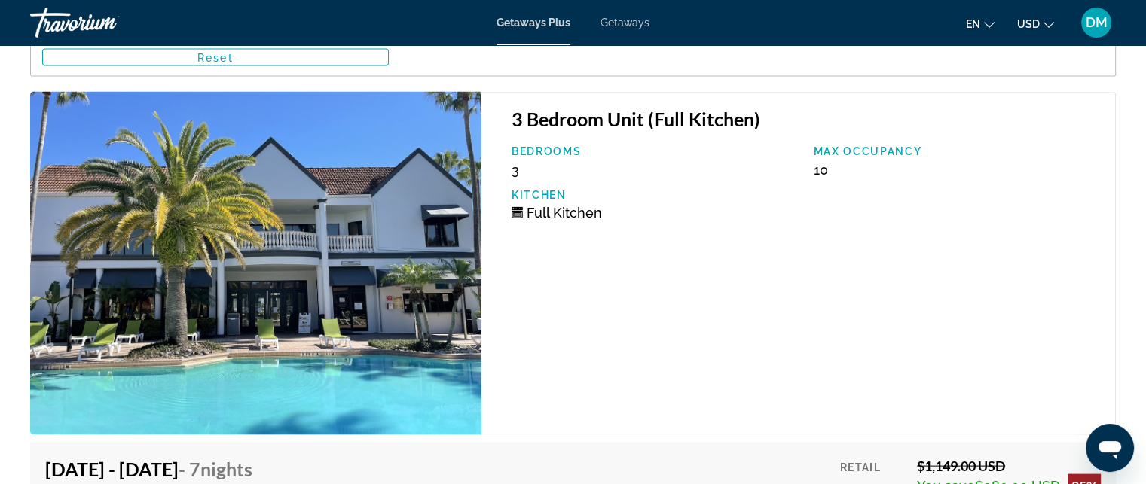
scroll to position [3016, 0]
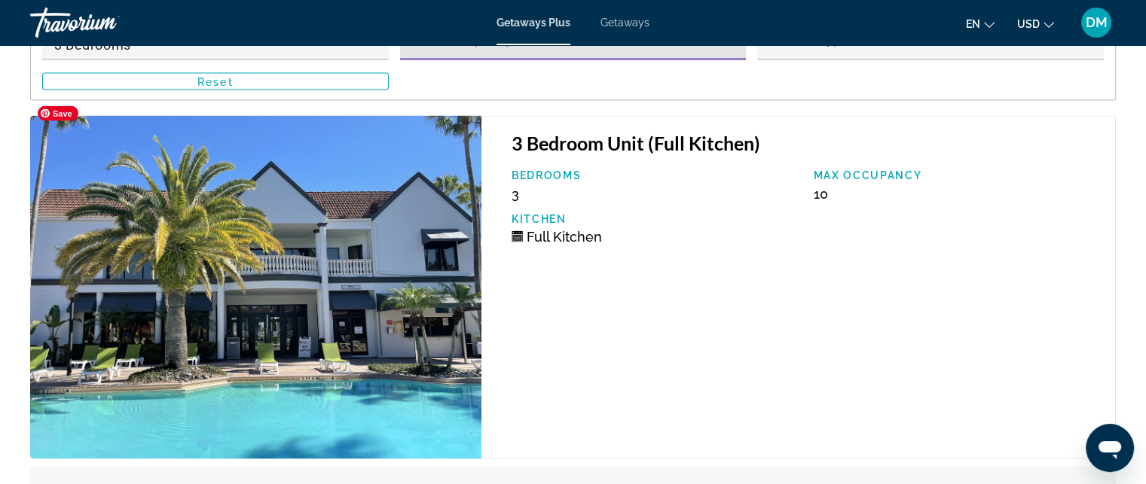
click at [395, 237] on img "Main content" at bounding box center [255, 287] width 451 height 343
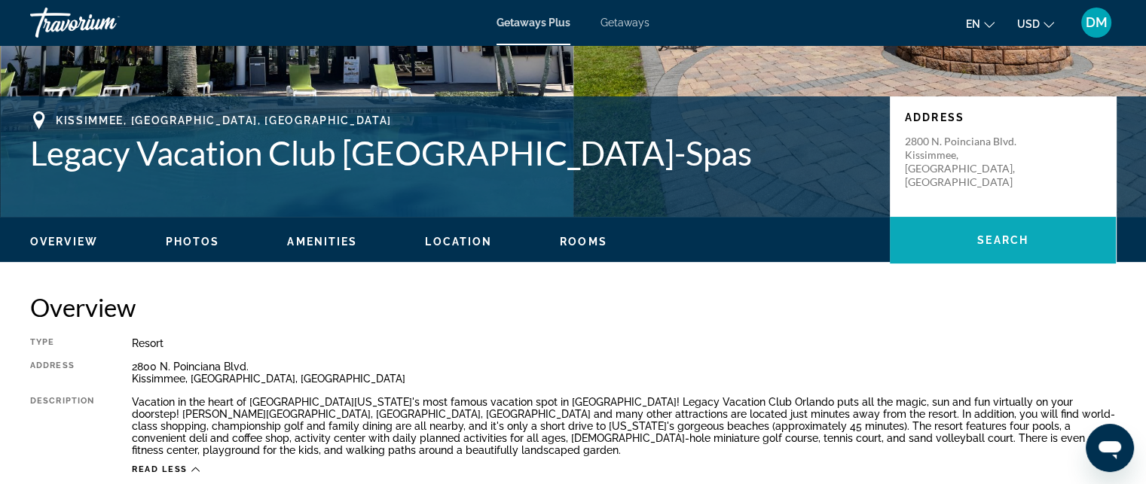
scroll to position [304, 0]
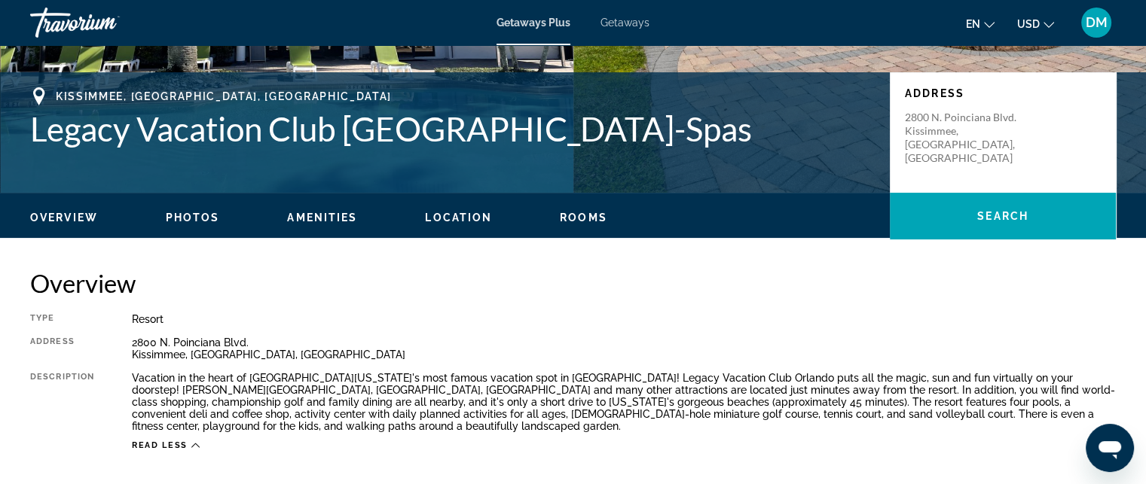
click at [591, 215] on span "Rooms" at bounding box center [583, 218] width 47 height 12
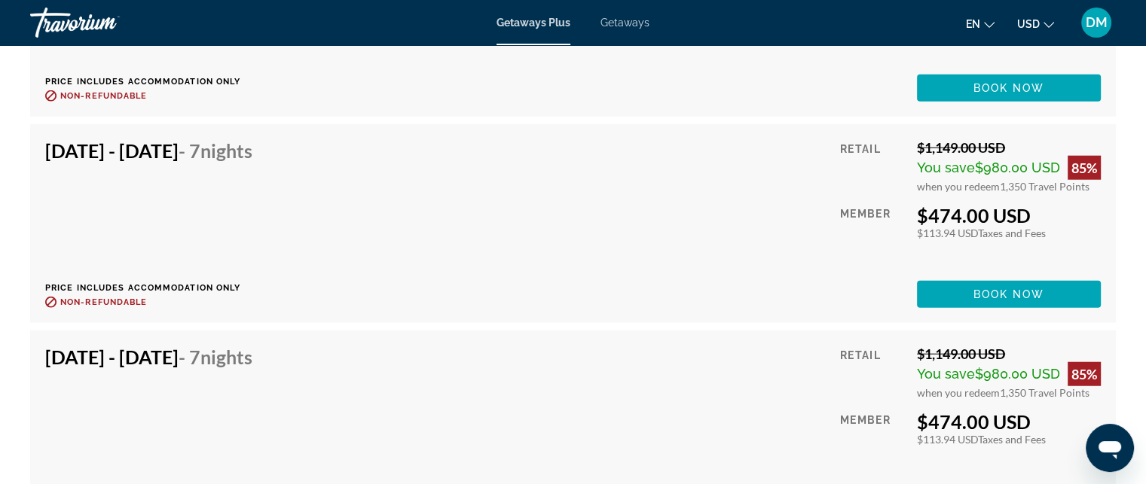
scroll to position [3826, 0]
